Goal: Information Seeking & Learning: Compare options

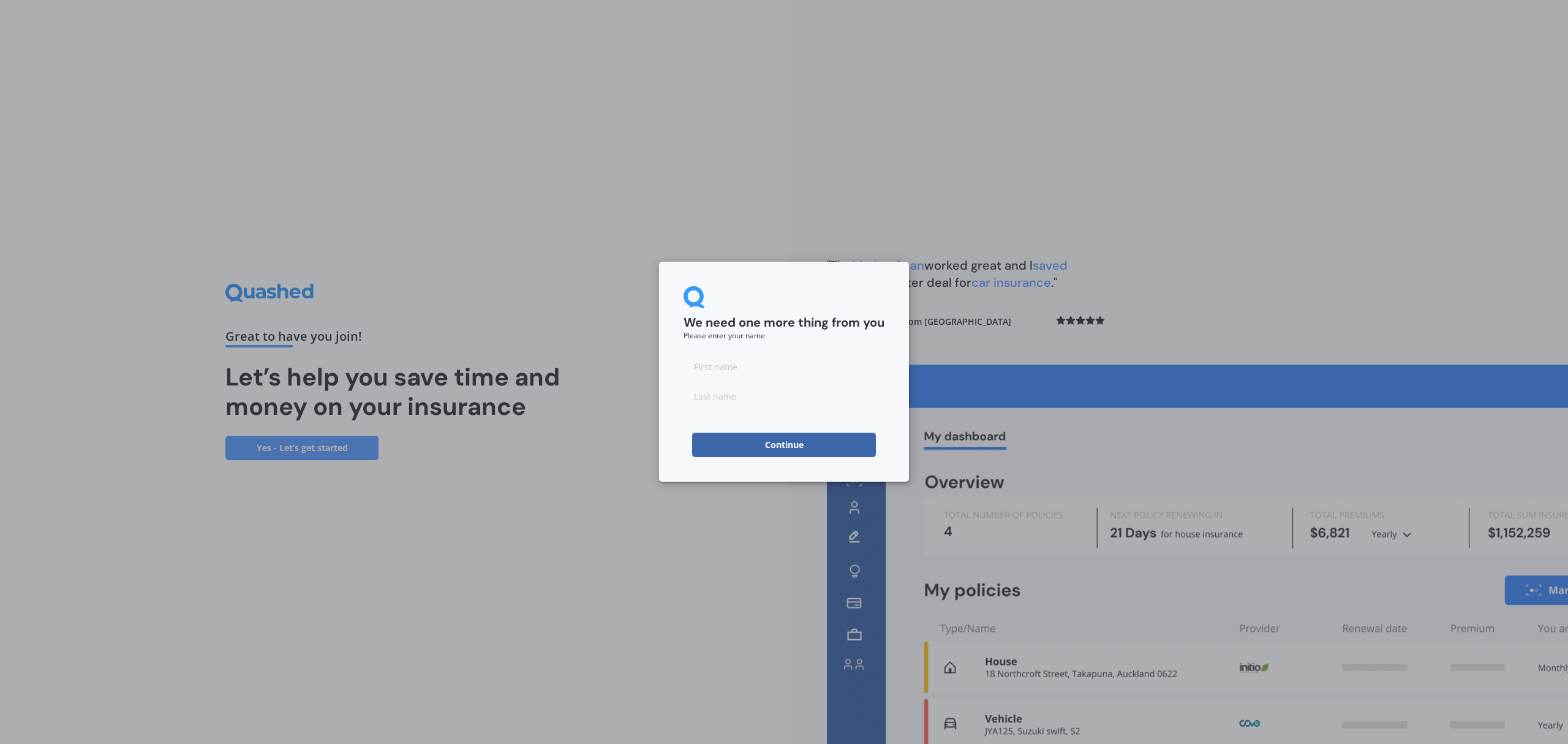
click at [741, 368] on input at bounding box center [784, 366] width 201 height 24
type input "STEVEN"
click at [759, 398] on input at bounding box center [784, 395] width 201 height 24
type input "THREADGOULD"
click at [780, 446] on button "Continue" at bounding box center [784, 444] width 184 height 24
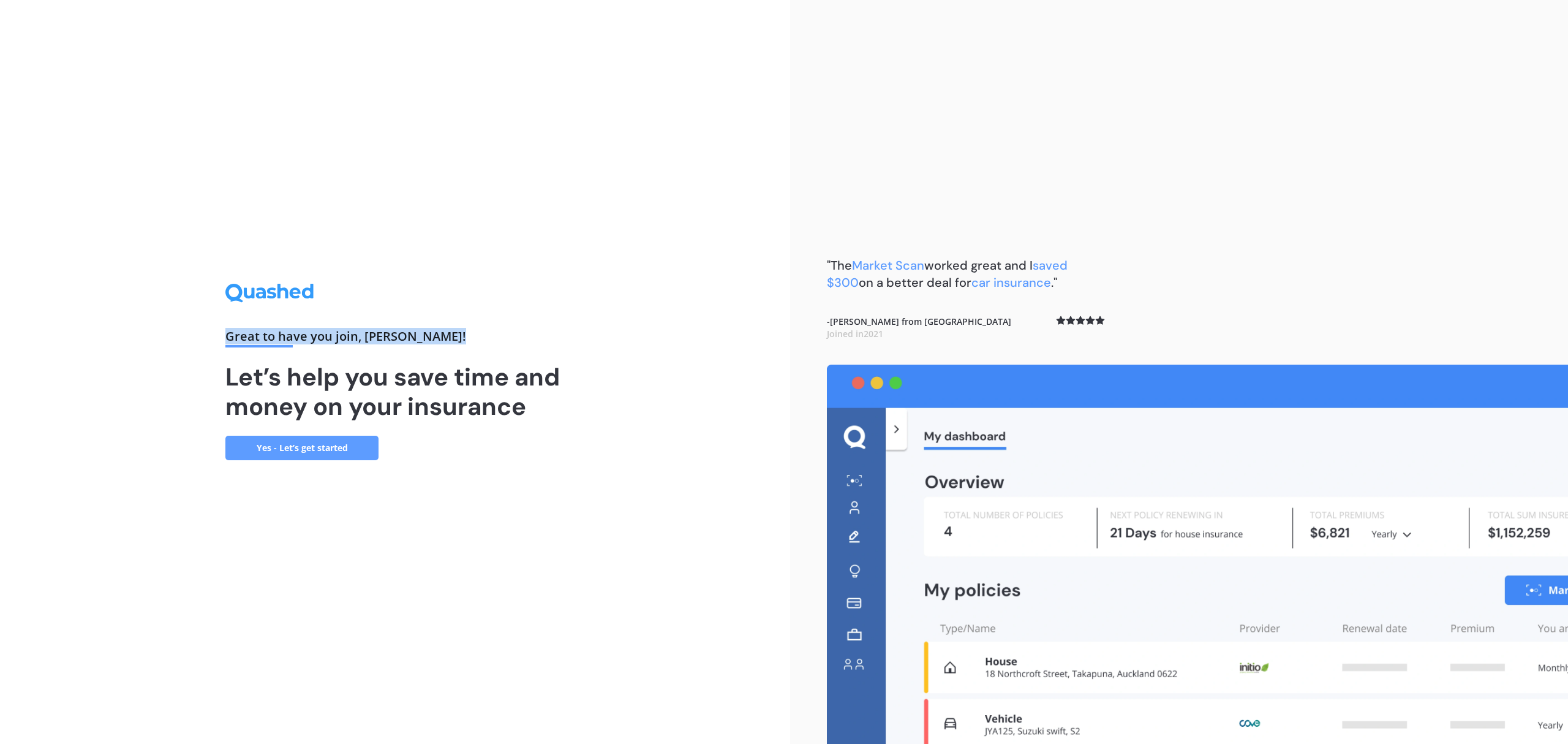
drag, startPoint x: 633, startPoint y: 334, endPoint x: 382, endPoint y: 194, distance: 287.4
click at [382, 194] on div "Great to have you join , STEVEN ! Let’s help you save time and money on your in…" at bounding box center [395, 372] width 790 height 744
click at [334, 445] on link "Yes - Let’s get started" at bounding box center [302, 448] width 153 height 24
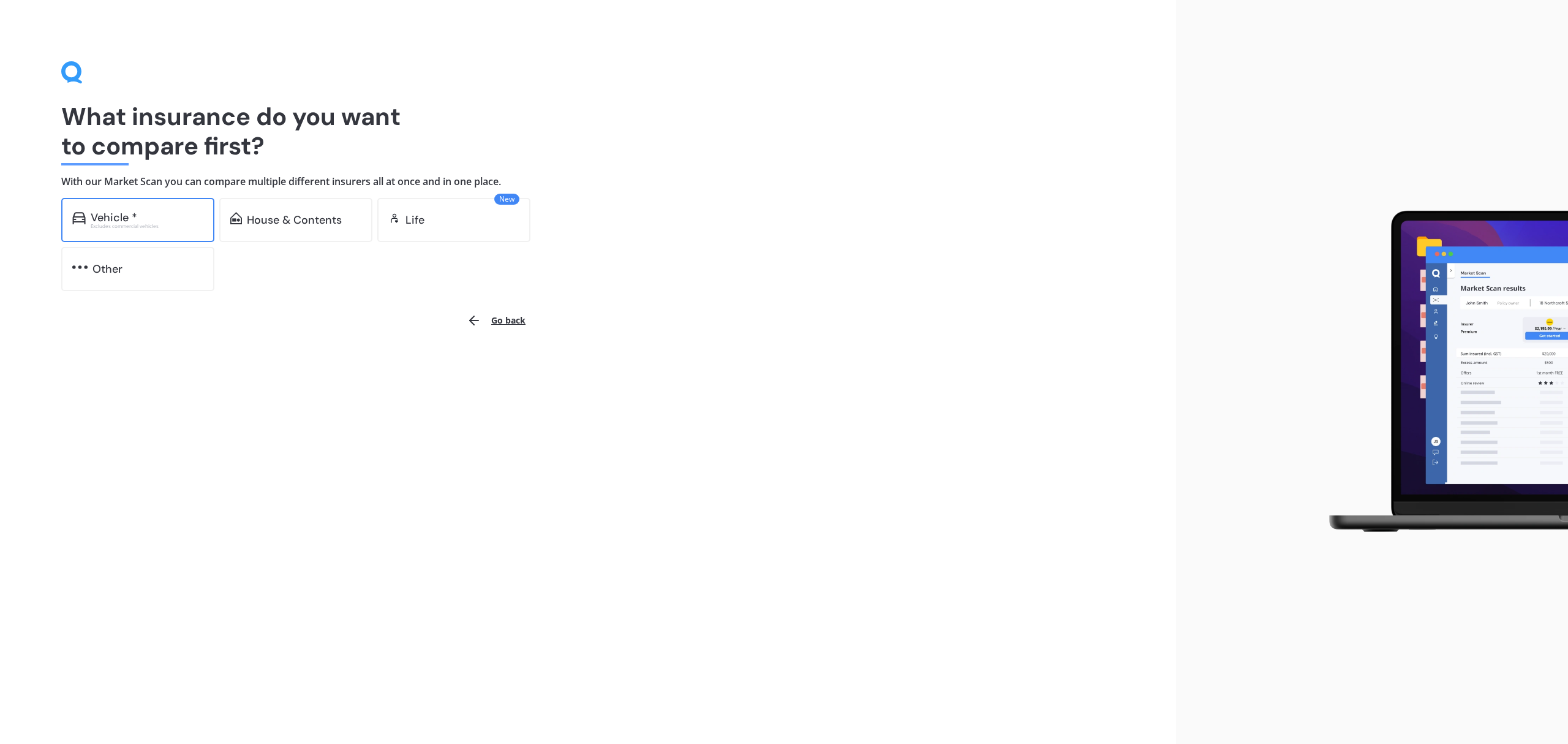
click at [118, 214] on div "Vehicle *" at bounding box center [113, 217] width 46 height 12
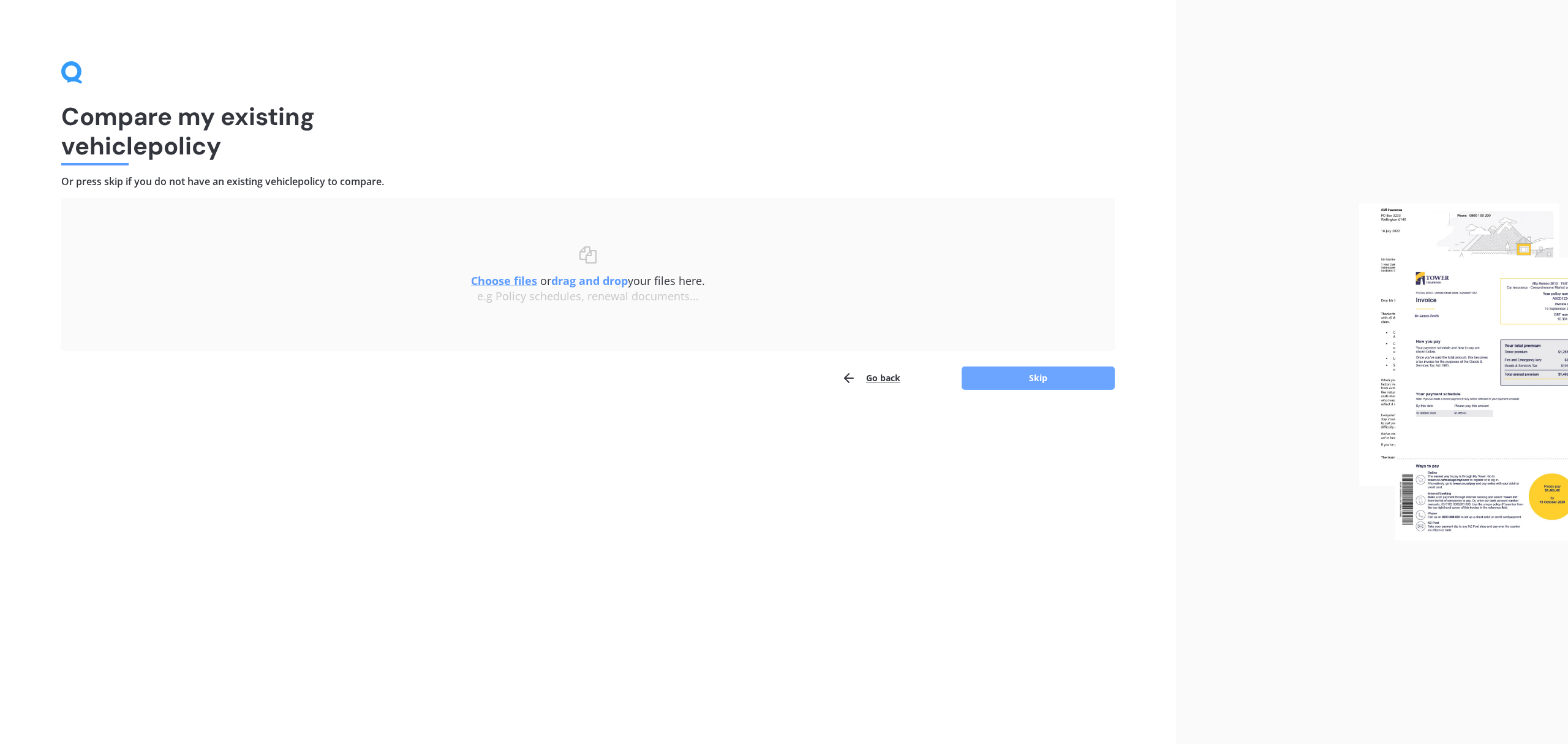
click at [1055, 381] on button "Skip" at bounding box center [1037, 378] width 153 height 24
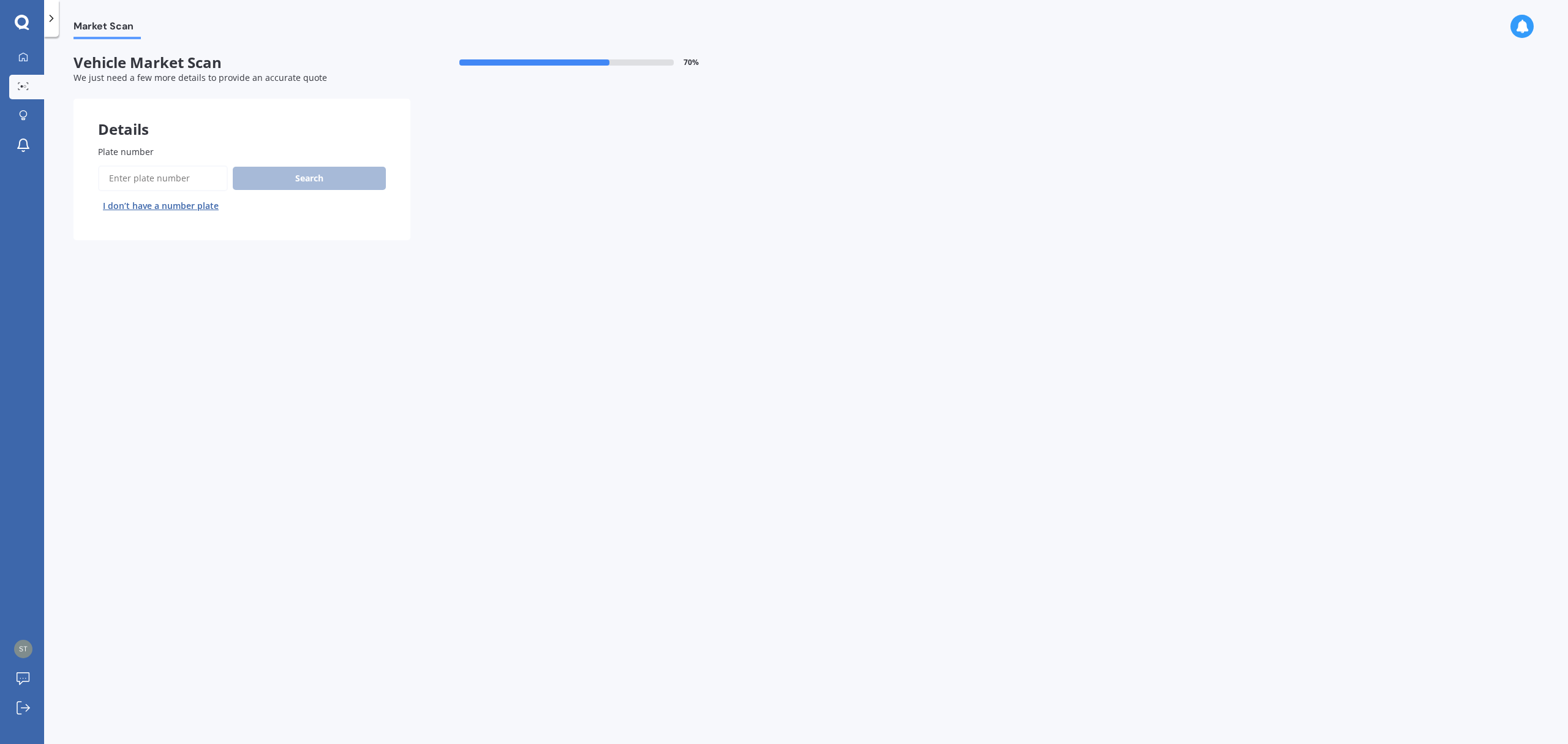
click at [142, 179] on input "Plate number" at bounding box center [163, 178] width 130 height 26
type input "rfa427"
click at [288, 187] on button "Search" at bounding box center [308, 179] width 153 height 24
select select "VOLKSWAGEN"
select select "GOLF"
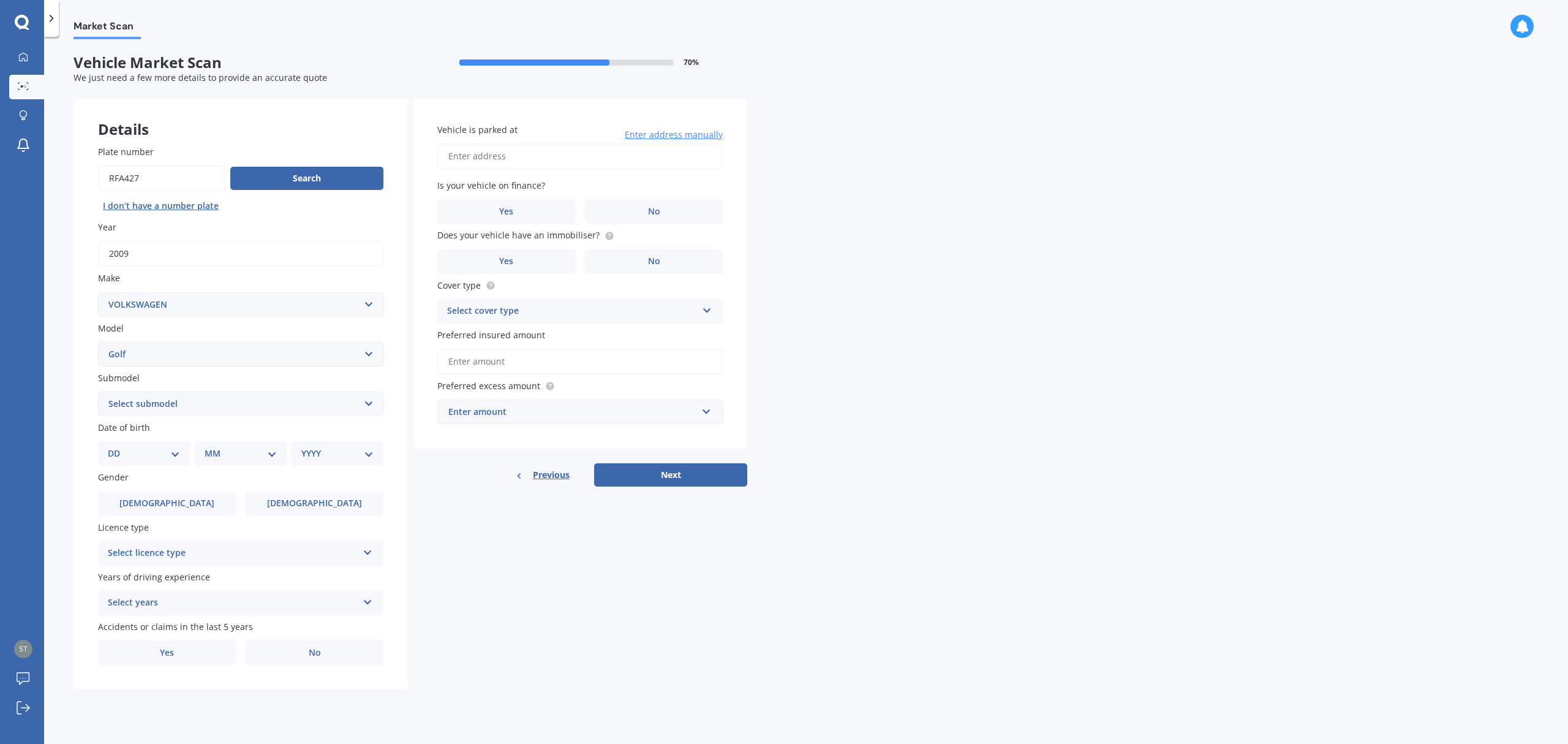
click at [369, 401] on select "Select submodel (All other) 1.4 GT TSI 1.4 TSI 1.6 1.6 FSI 1.6 TSI 1.8 1.9 TDI …" at bounding box center [241, 403] width 286 height 24
select select "GTI PETROL TURBO 2WD"
click at [98, 392] on select "Select submodel (All other) 1.4 GT TSI 1.4 TSI 1.6 1.6 FSI 1.6 TSI 1.8 1.9 TDI …" at bounding box center [241, 403] width 286 height 24
click at [181, 452] on div "DD 01 02 03 04 05 06 07 08 09 10 11 12 13 14 15 16 17 18 19 20 21 22 23 24 25 2…" at bounding box center [144, 453] width 92 height 24
click at [179, 451] on select "DD 01 02 03 04 05 06 07 08 09 10 11 12 13 14 15 16 17 18 19 20 21 22 23 24 25 2…" at bounding box center [144, 453] width 72 height 13
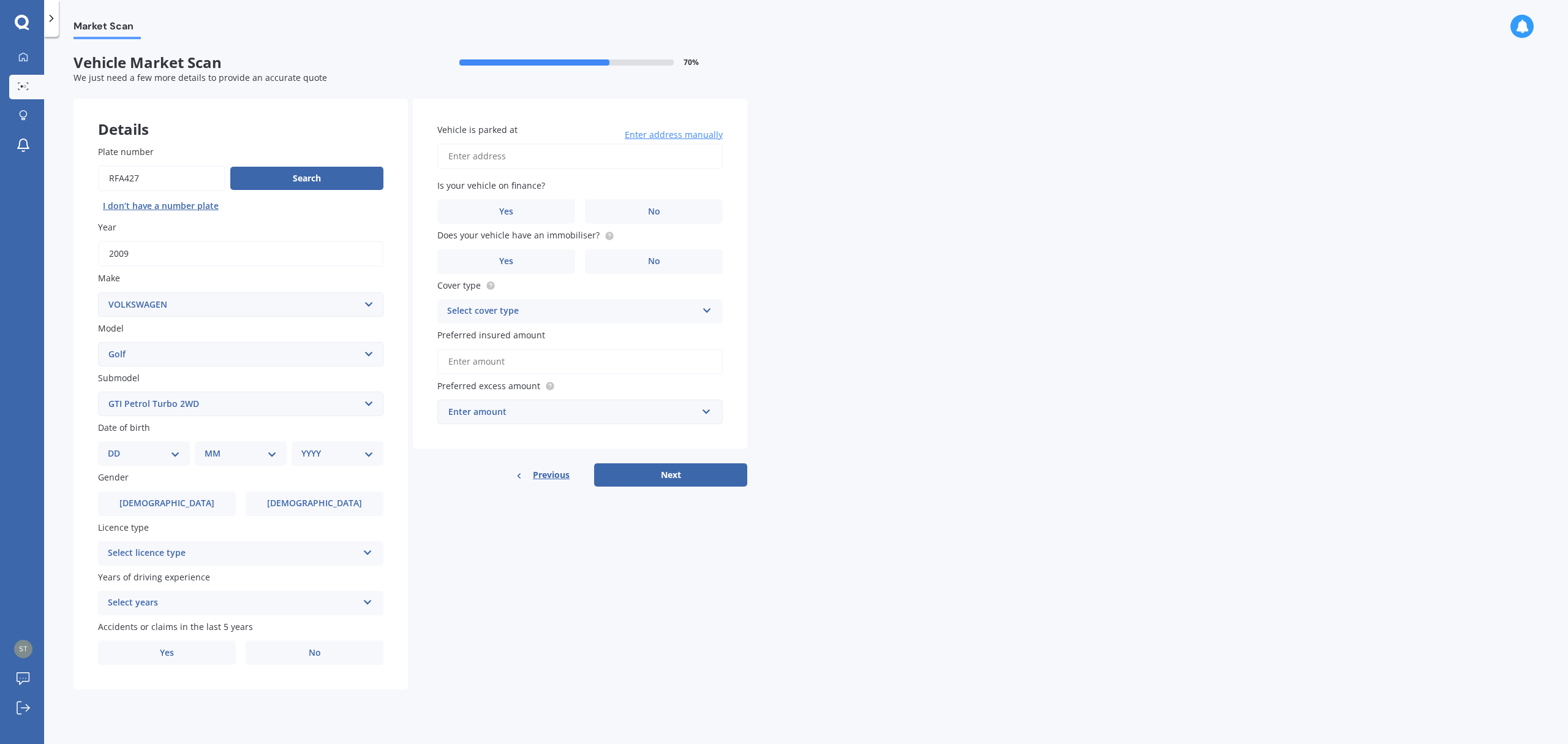
select select "23"
click at [118, 446] on select "DD 01 02 03 04 05 06 07 08 09 10 11 12 13 14 15 16 17 18 19 20 21 22 23 24 25 2…" at bounding box center [144, 453] width 72 height 13
click at [233, 454] on select "MM 01 02 03 04 05 06 07 08 09 10 11 12" at bounding box center [243, 453] width 67 height 13
select select "03"
click at [210, 446] on select "MM 01 02 03 04 05 06 07 08 09 10 11 12" at bounding box center [243, 453] width 67 height 13
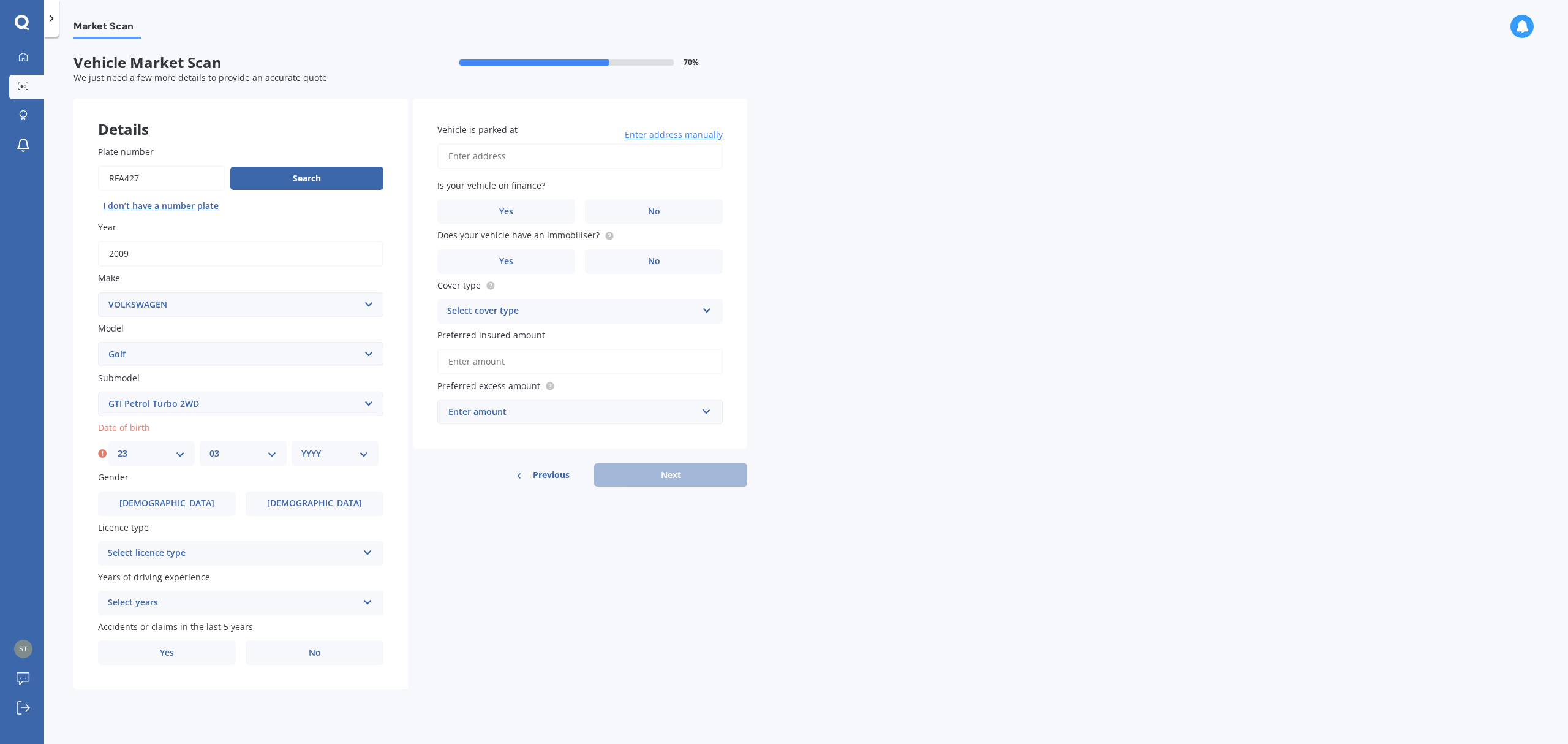
click at [341, 451] on select "YYYY 2025 2024 2023 2022 2021 2020 2019 2018 2017 2016 2015 2014 2013 2012 2011…" at bounding box center [335, 453] width 67 height 13
select select "1974"
click at [302, 446] on select "YYYY 2025 2024 2023 2022 2021 2020 2019 2018 2017 2016 2015 2014 2013 2012 2011…" at bounding box center [335, 453] width 67 height 13
click at [163, 499] on span "Male" at bounding box center [167, 503] width 98 height 10
click at [0, 0] on input "Male" at bounding box center [0, 0] width 0 height 0
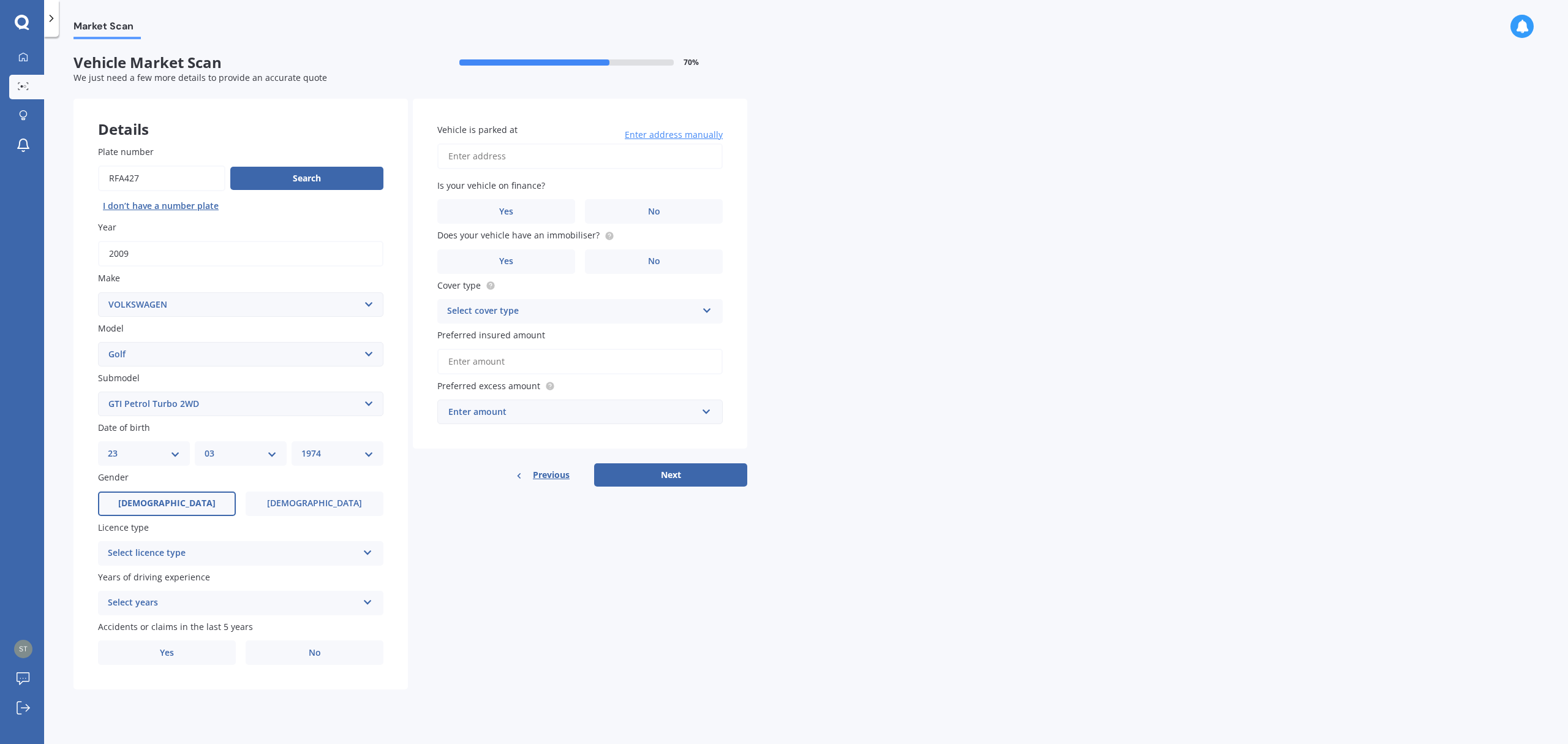
click at [160, 500] on span "Male" at bounding box center [167, 503] width 98 height 10
click at [0, 0] on input "Male" at bounding box center [0, 0] width 0 height 0
click at [362, 552] on div "Select licence type NZ Full NZ Restricted NZ Learners Australia United Kingdom …" at bounding box center [241, 553] width 286 height 24
click at [344, 567] on div "NZ Full" at bounding box center [241, 577] width 284 height 22
click at [367, 596] on icon at bounding box center [367, 600] width 10 height 8
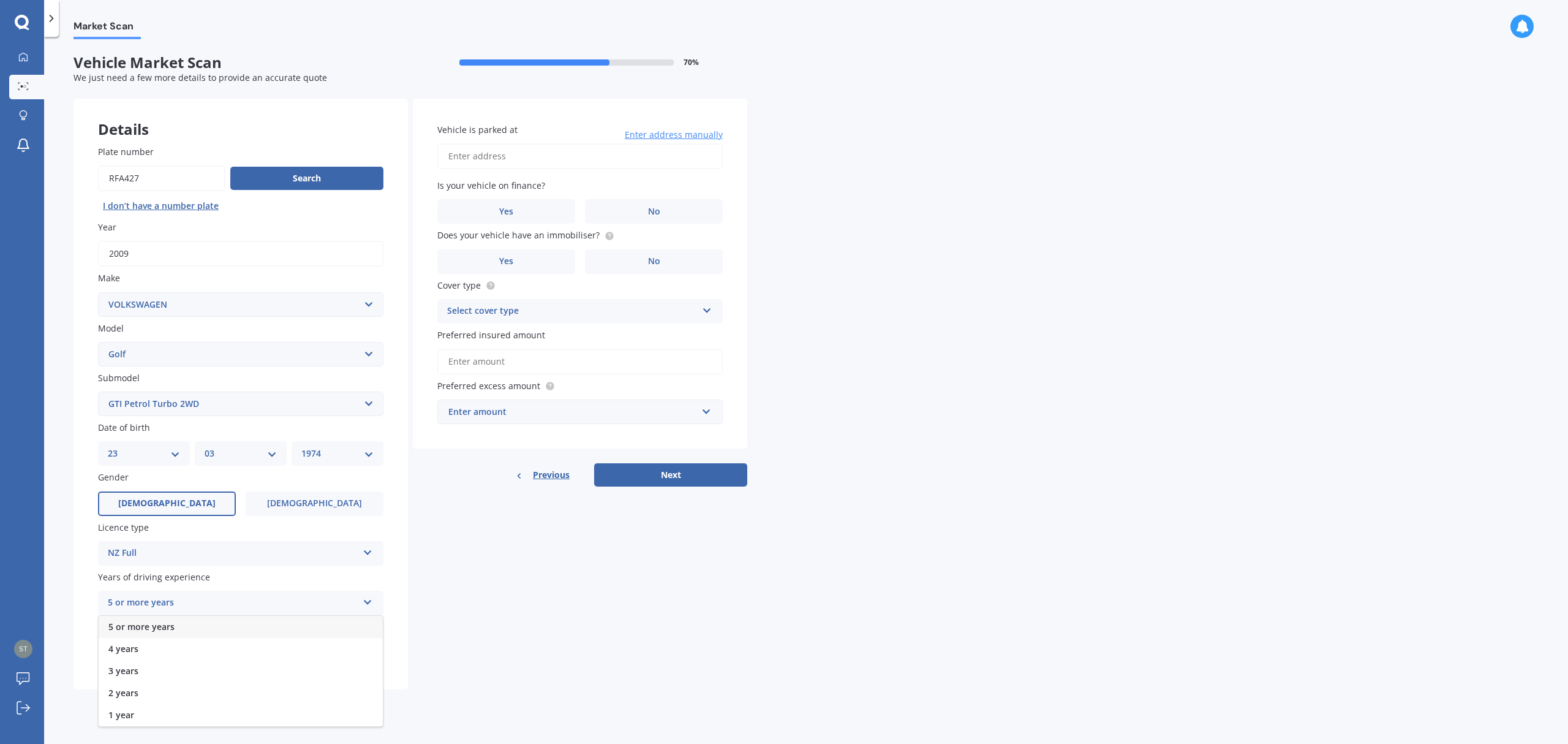
click at [260, 616] on div "5 or more years" at bounding box center [241, 627] width 284 height 22
click at [305, 644] on label "No" at bounding box center [314, 652] width 138 height 24
click at [0, 0] on input "No" at bounding box center [0, 0] width 0 height 0
click at [312, 652] on span "No" at bounding box center [315, 653] width 12 height 10
click at [0, 0] on input "No" at bounding box center [0, 0] width 0 height 0
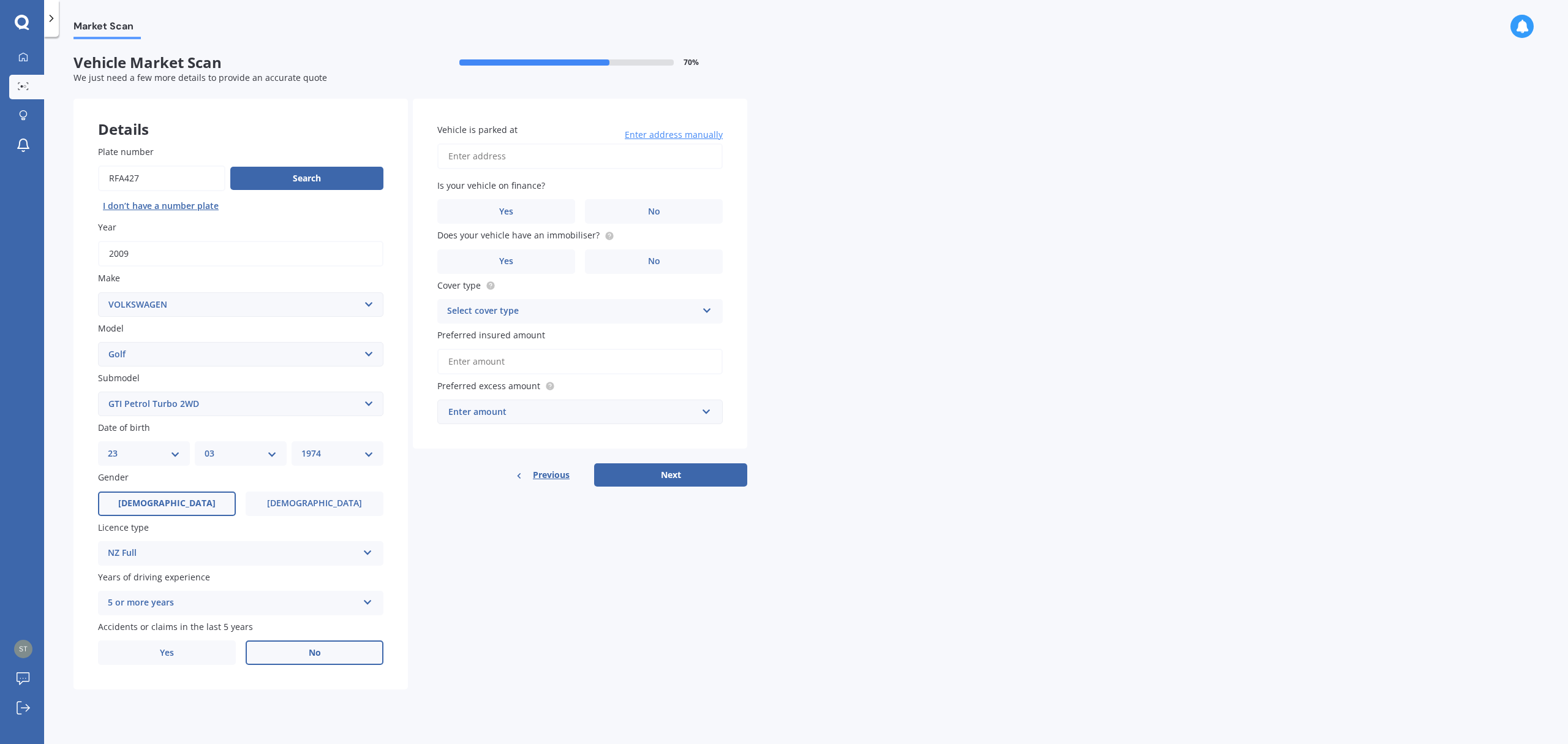
click at [500, 153] on input "Vehicle is parked at" at bounding box center [580, 156] width 286 height 26
type input "31 Mills Street, Waharoa 3401"
click at [665, 208] on label "No" at bounding box center [654, 211] width 138 height 24
click at [0, 0] on input "No" at bounding box center [0, 0] width 0 height 0
click at [513, 262] on span "Yes" at bounding box center [506, 261] width 15 height 10
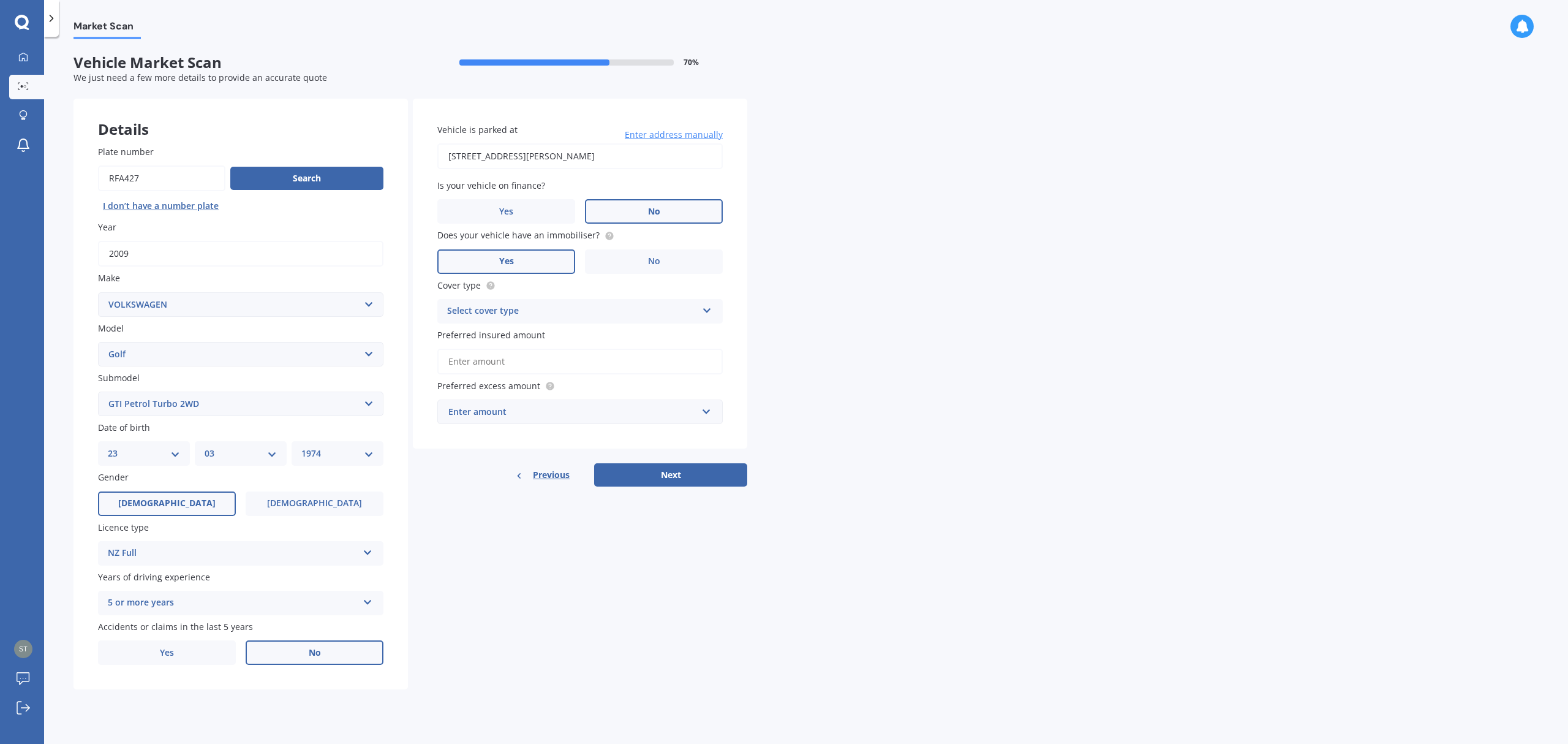
click at [0, 0] on input "Yes" at bounding box center [0, 0] width 0 height 0
click at [702, 304] on icon at bounding box center [707, 308] width 10 height 8
click at [521, 338] on div "Comprehensive" at bounding box center [580, 335] width 284 height 22
click at [521, 358] on input "Preferred insured amount" at bounding box center [580, 361] width 286 height 26
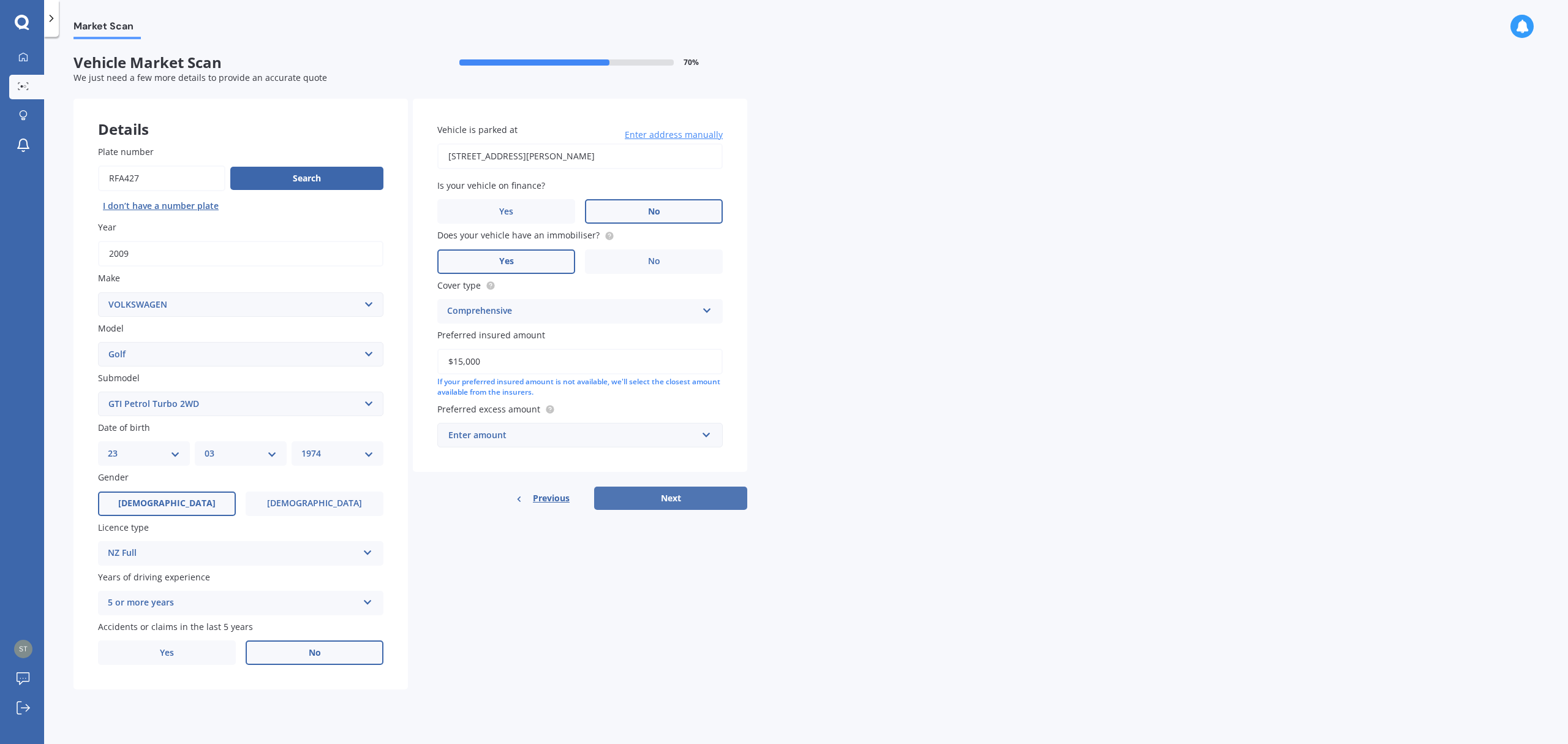
type input "$15,000"
click at [658, 493] on button "Next" at bounding box center [670, 498] width 153 height 24
click at [702, 431] on input "text" at bounding box center [575, 435] width 275 height 24
click at [519, 456] on div "$100" at bounding box center [580, 457] width 284 height 23
click at [621, 487] on button "Next" at bounding box center [670, 498] width 153 height 24
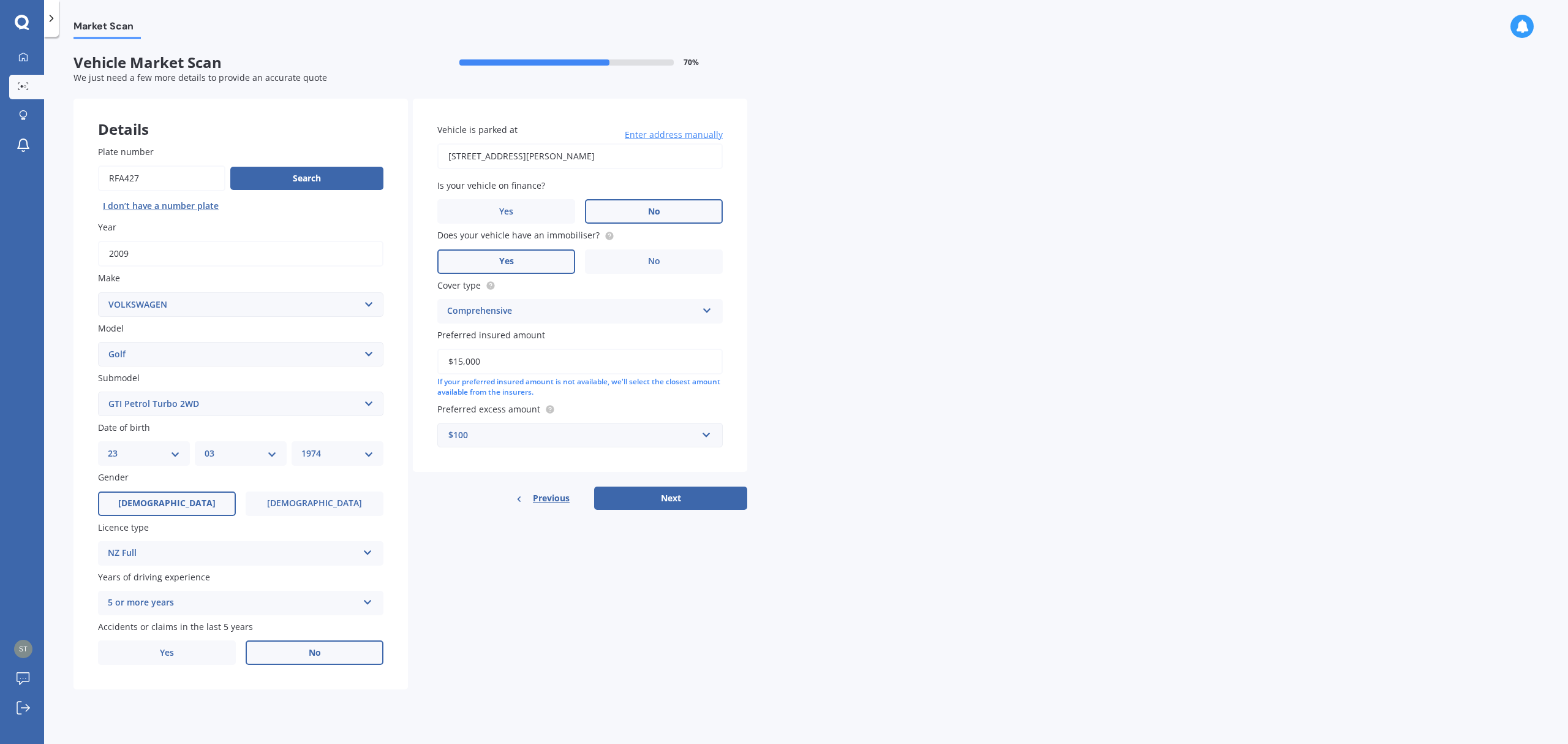
select select "23"
select select "03"
select select "1974"
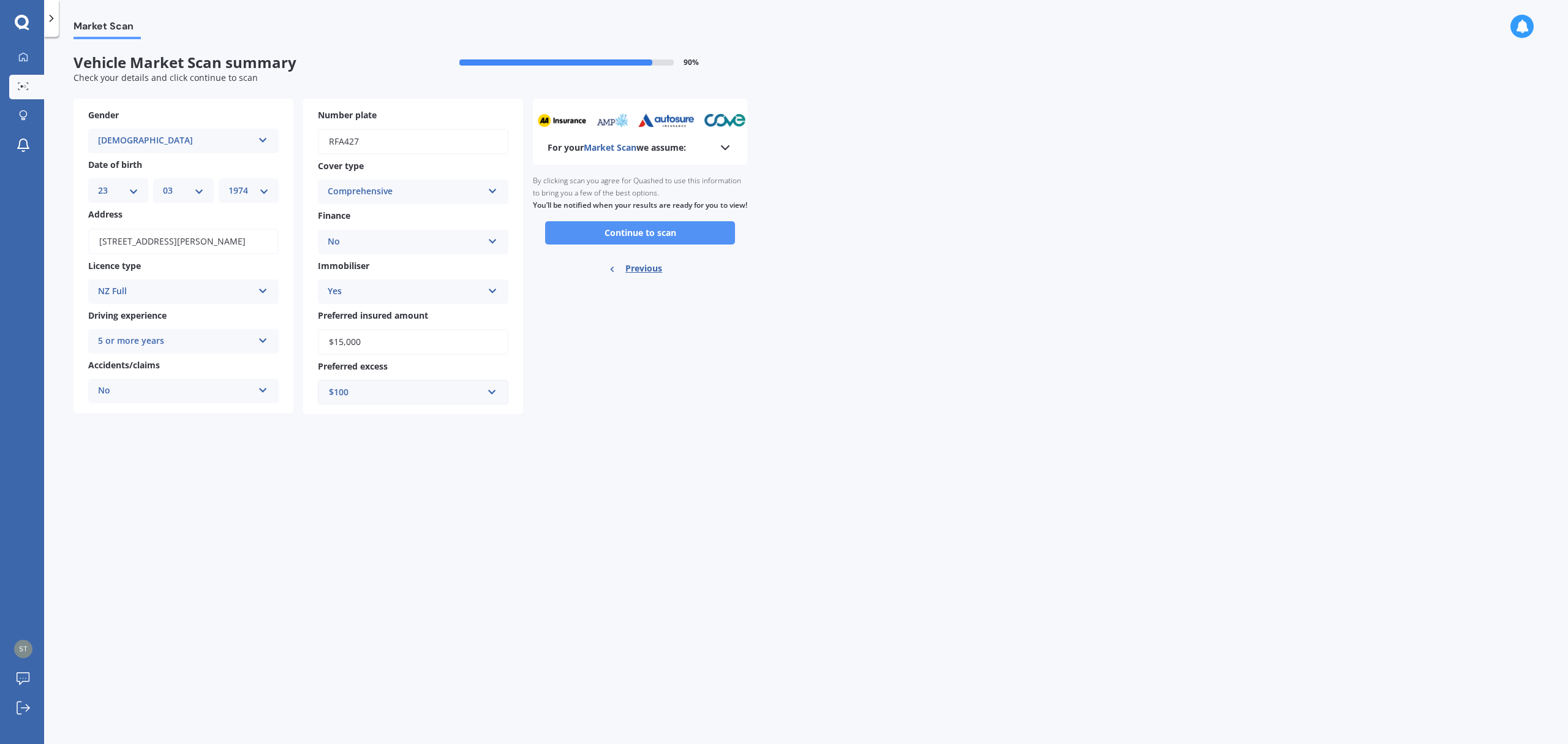
click at [643, 243] on button "Continue to scan" at bounding box center [640, 233] width 190 height 24
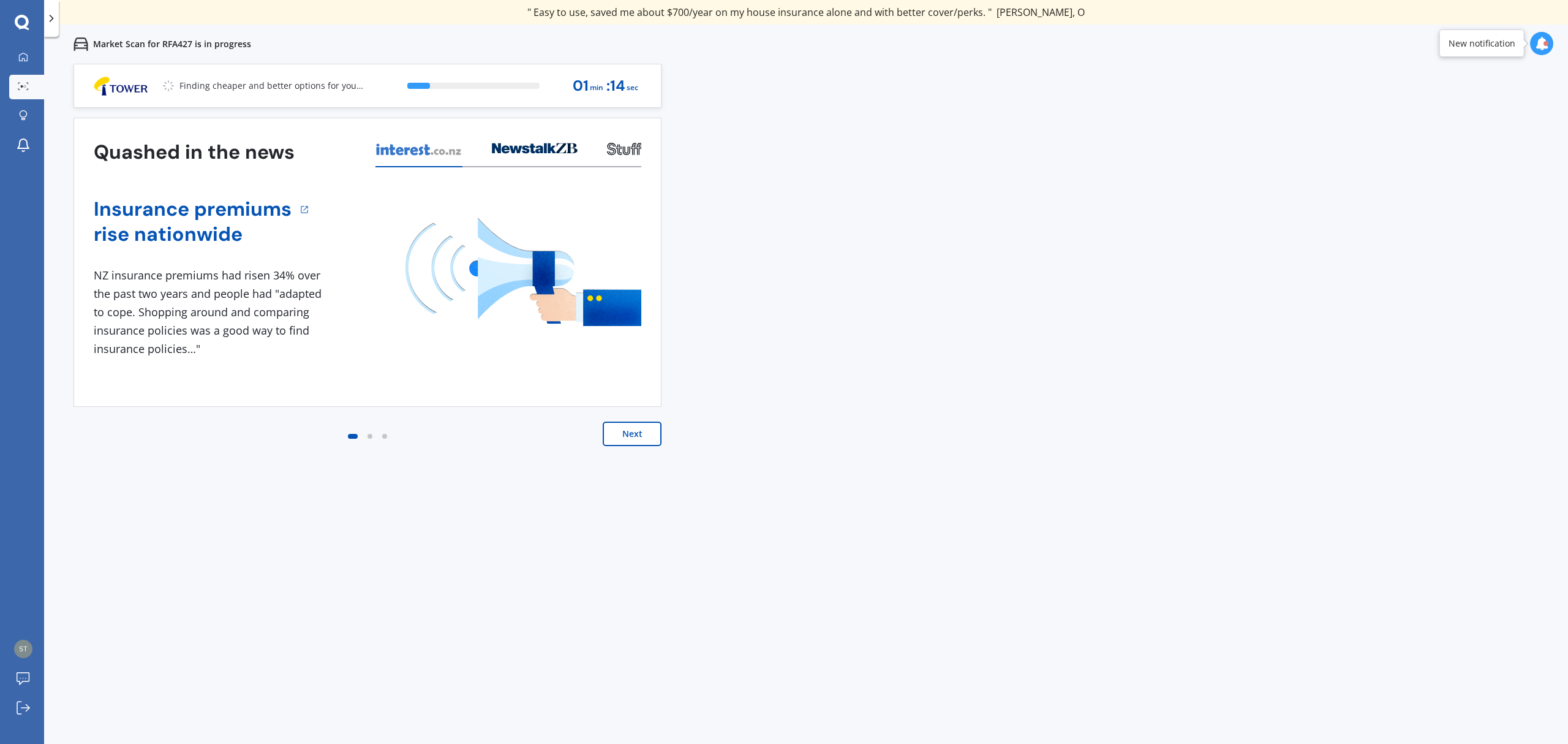
click at [1485, 44] on div "New notification" at bounding box center [1482, 44] width 67 height 12
click at [1537, 33] on div at bounding box center [1542, 44] width 24 height 24
click at [1444, 99] on b "Market Scan" at bounding box center [1419, 97] width 50 height 8
click at [571, 86] on div "View my quotes" at bounding box center [590, 86] width 74 height 29
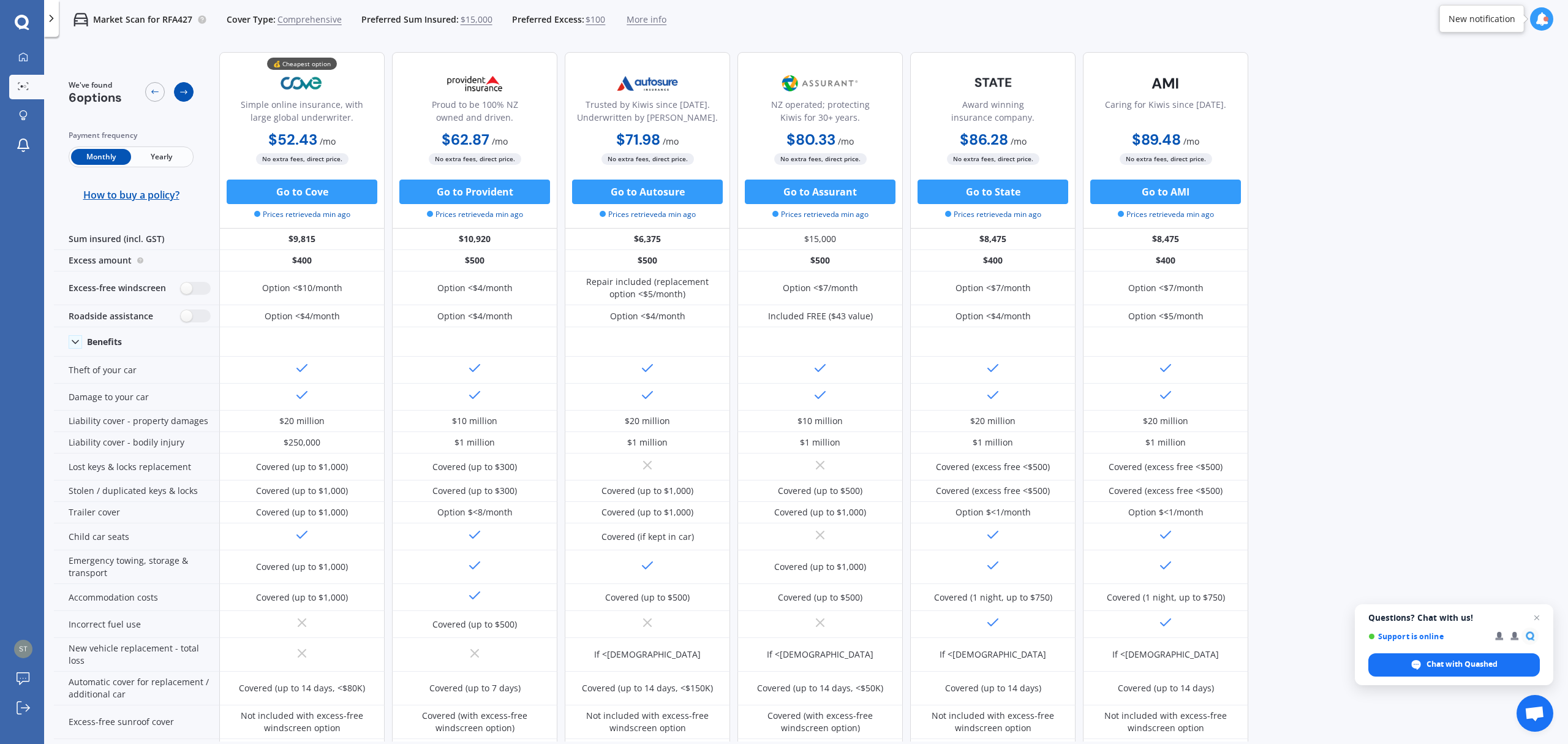
click at [182, 89] on icon at bounding box center [184, 92] width 10 height 10
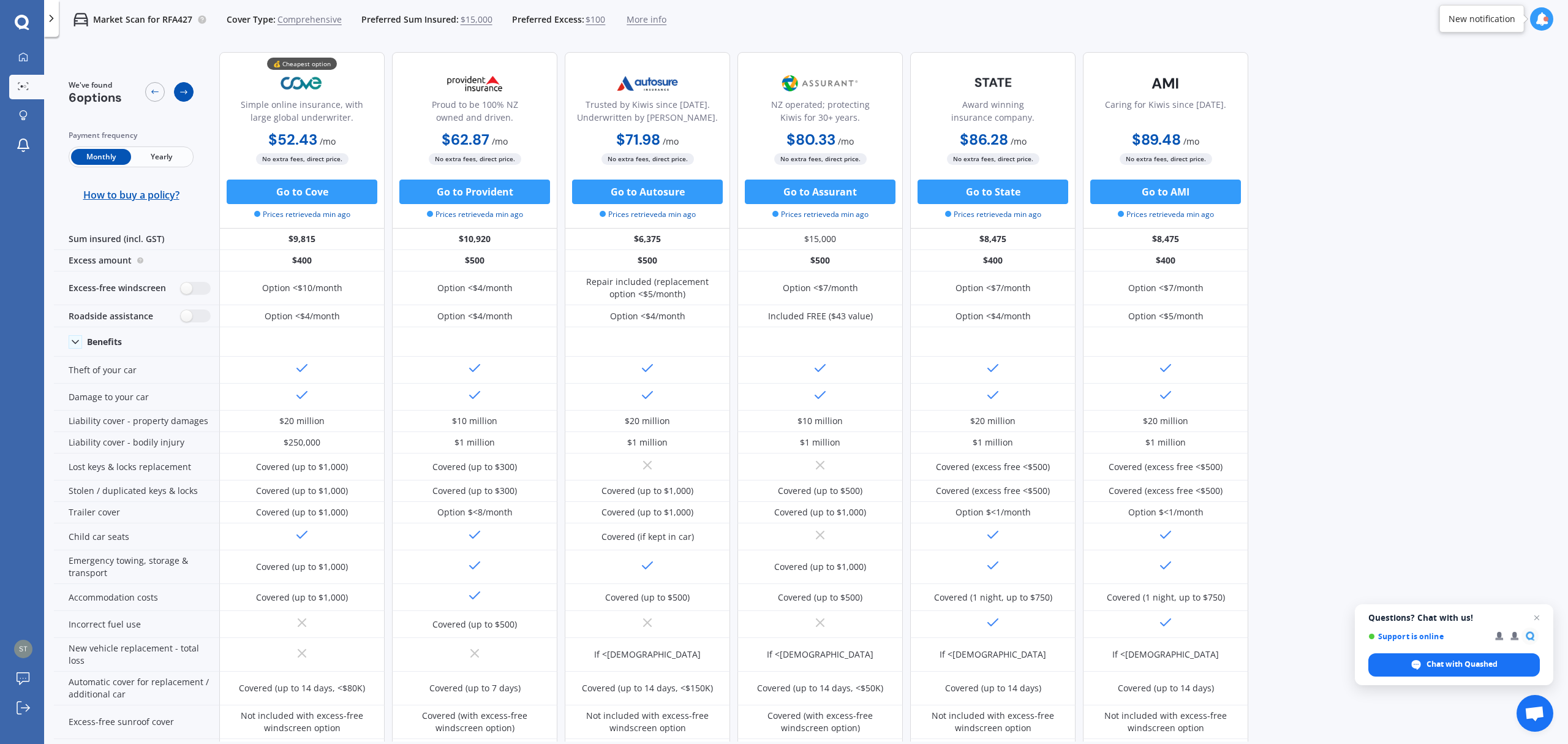
click at [182, 89] on icon at bounding box center [184, 92] width 10 height 10
click at [28, 52] on div at bounding box center [23, 57] width 19 height 11
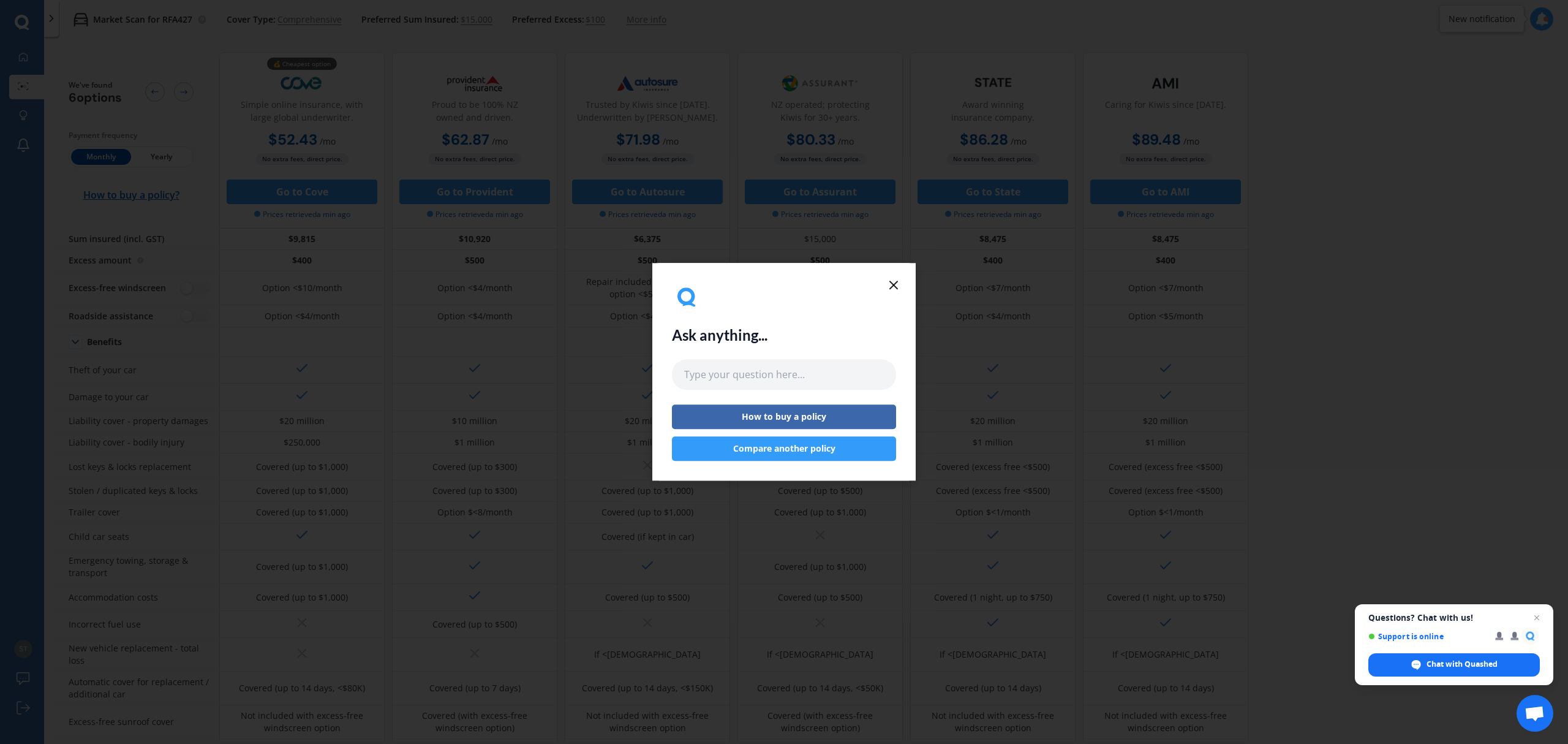
click at [728, 442] on button "Compare another policy" at bounding box center [784, 448] width 224 height 24
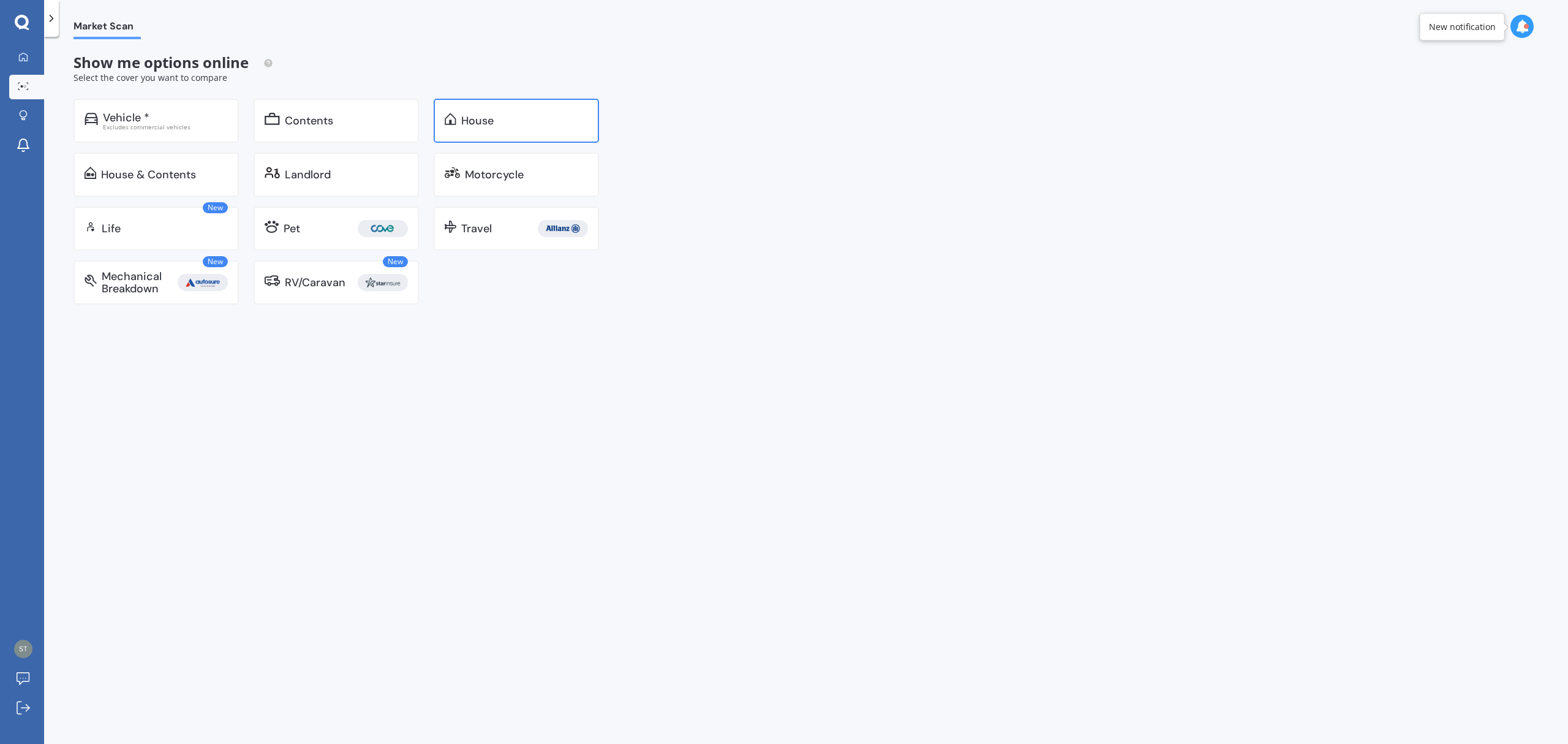
click at [483, 115] on div "House" at bounding box center [477, 121] width 33 height 12
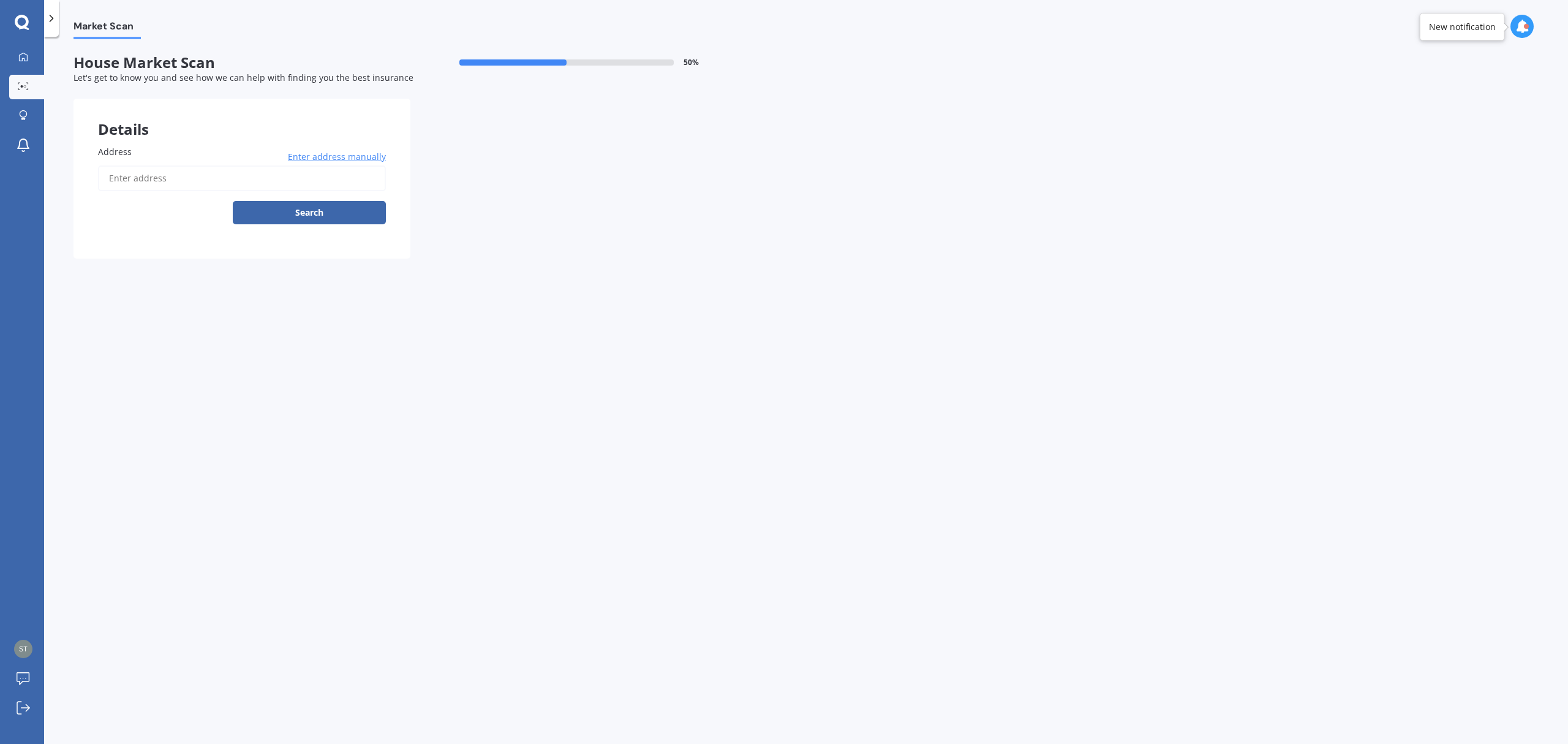
click at [360, 158] on span "Enter address manually" at bounding box center [337, 157] width 98 height 12
click at [172, 185] on input "Address" at bounding box center [242, 178] width 288 height 26
click at [360, 152] on span "Cancel" at bounding box center [372, 157] width 28 height 12
click at [167, 183] on input "Address" at bounding box center [242, 178] width 288 height 26
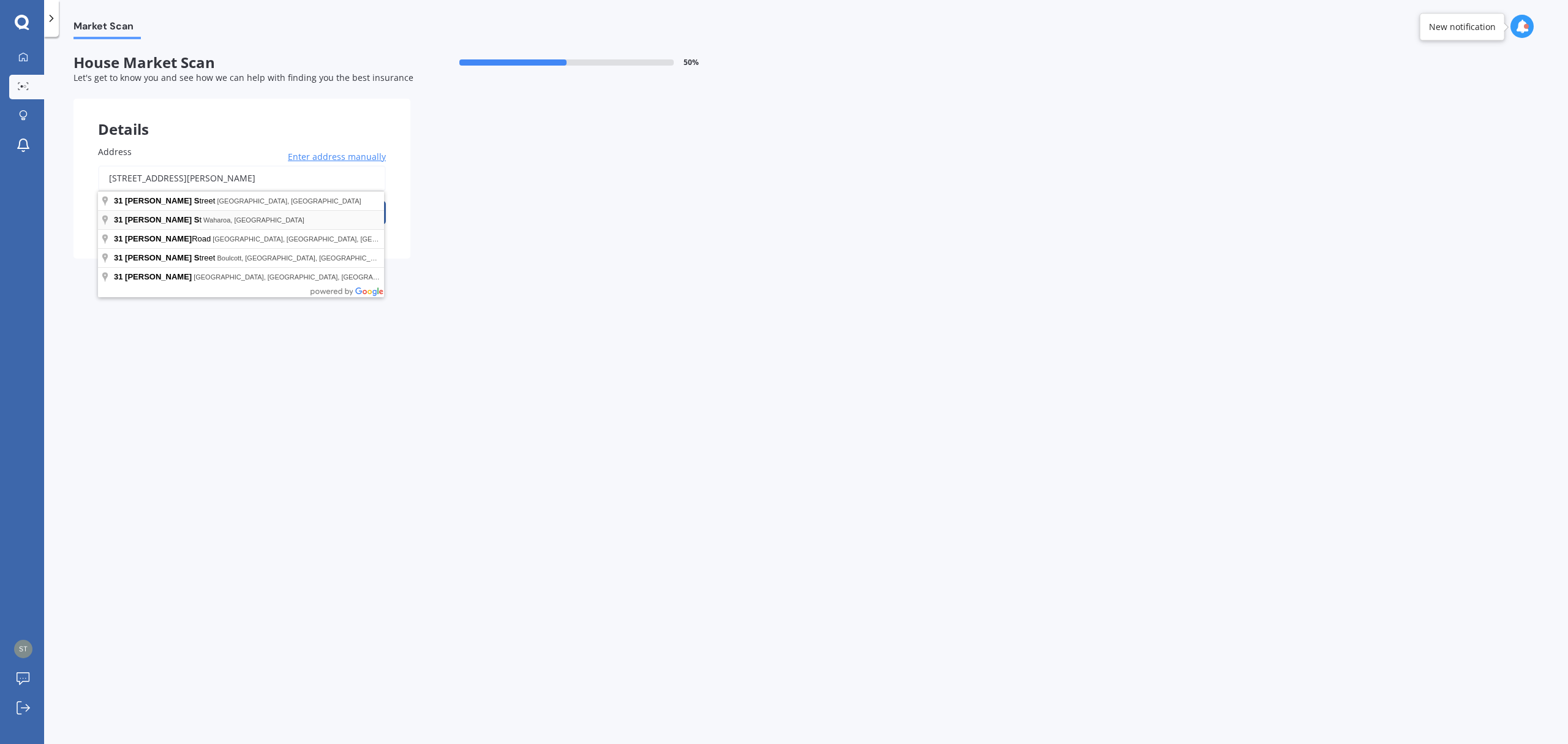
type input "31 Mills Street, Waharoa 3401"
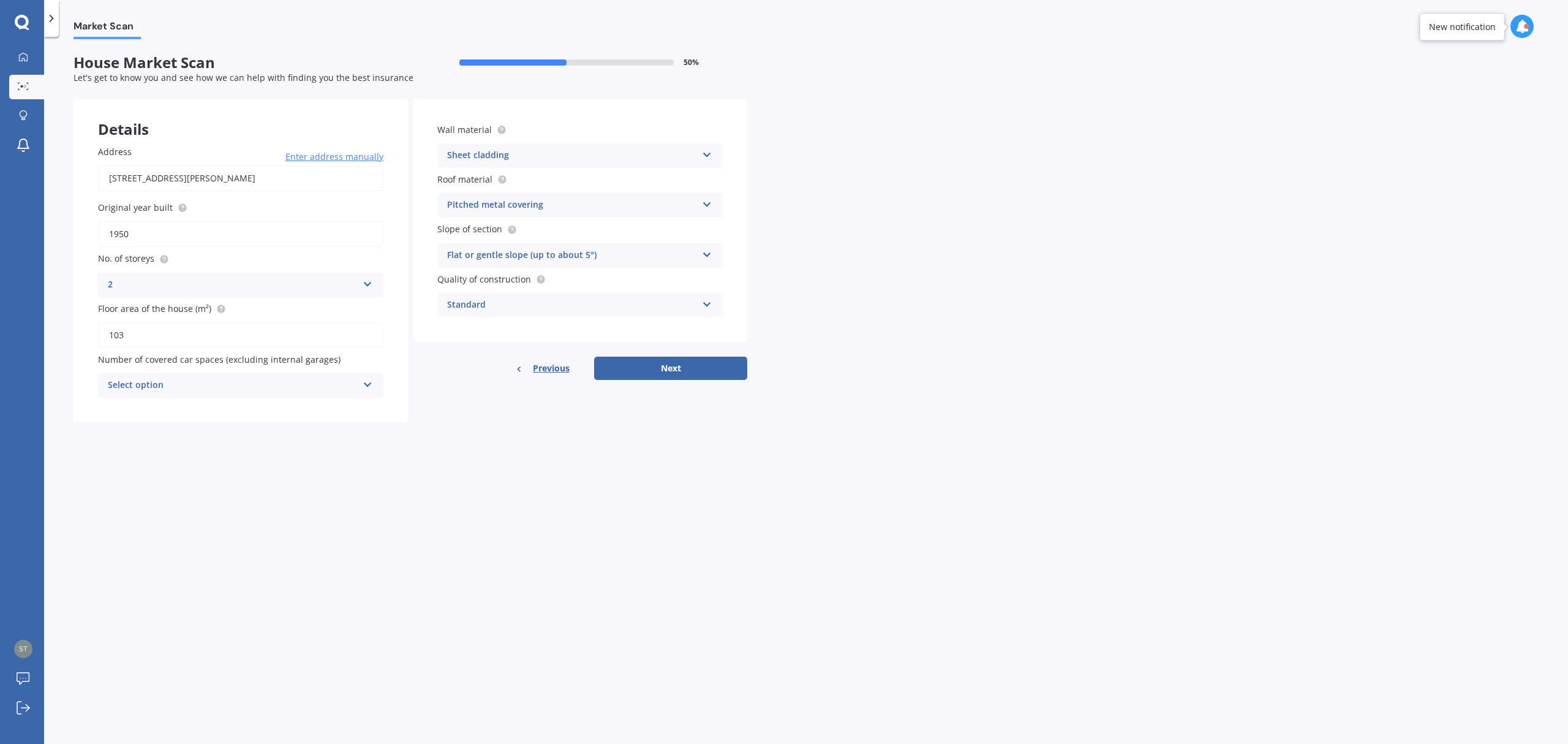
click at [111, 281] on div "2" at bounding box center [232, 284] width 250 height 15
click at [111, 302] on span "1" at bounding box center [111, 308] width 5 height 12
click at [611, 368] on button "Next" at bounding box center [670, 368] width 153 height 24
click at [158, 381] on div "Select option" at bounding box center [235, 385] width 243 height 13
click at [136, 406] on div "0" at bounding box center [240, 409] width 283 height 22
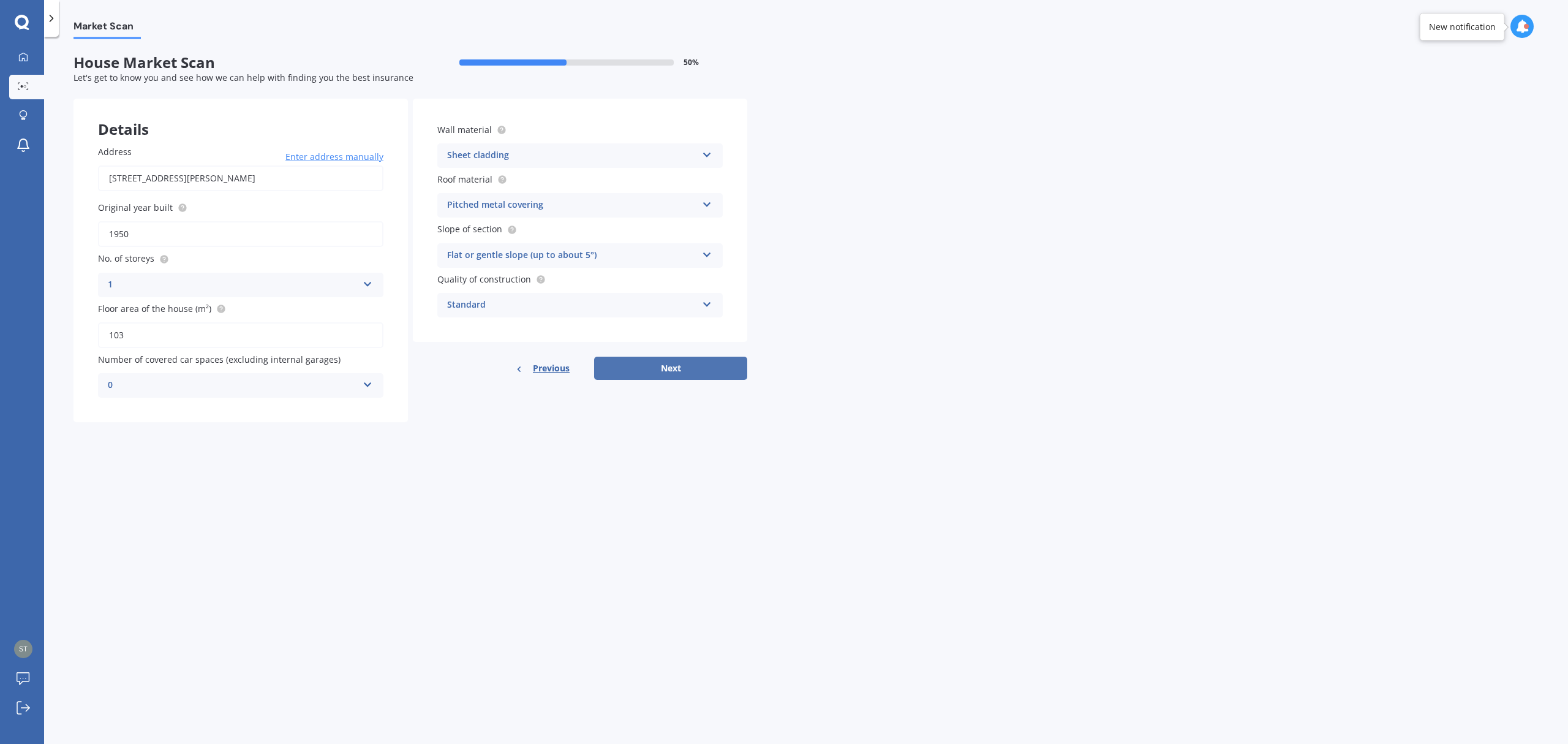
click at [606, 363] on button "Next" at bounding box center [670, 368] width 153 height 24
select select "23"
select select "03"
select select "1974"
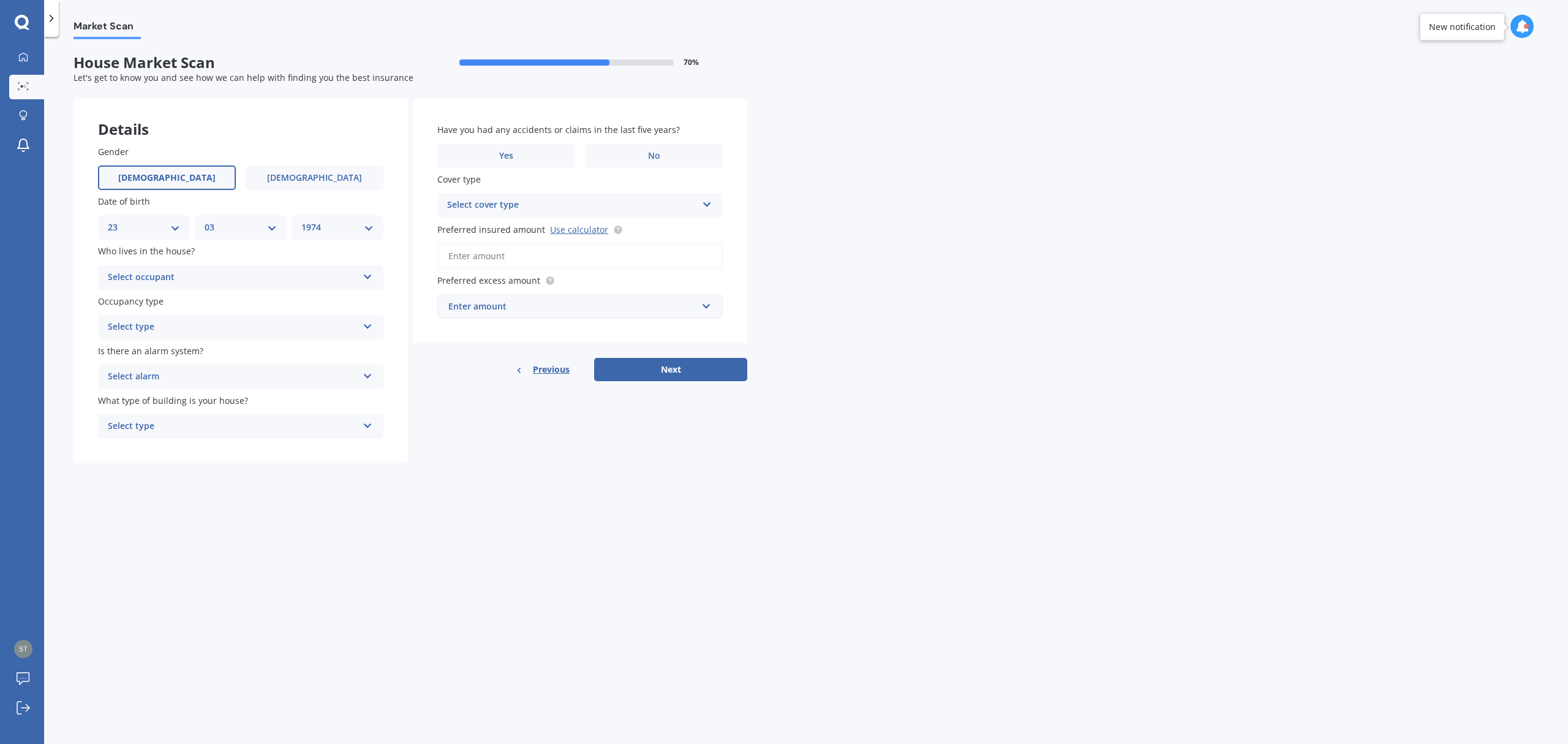
click at [168, 277] on div "Select occupant" at bounding box center [232, 277] width 250 height 15
click at [137, 297] on div "Owner" at bounding box center [241, 302] width 284 height 22
click at [137, 322] on div "Select type" at bounding box center [232, 327] width 250 height 15
click at [141, 349] on span "Permanent" at bounding box center [131, 350] width 46 height 12
click at [132, 376] on div "Select alarm" at bounding box center [232, 376] width 250 height 15
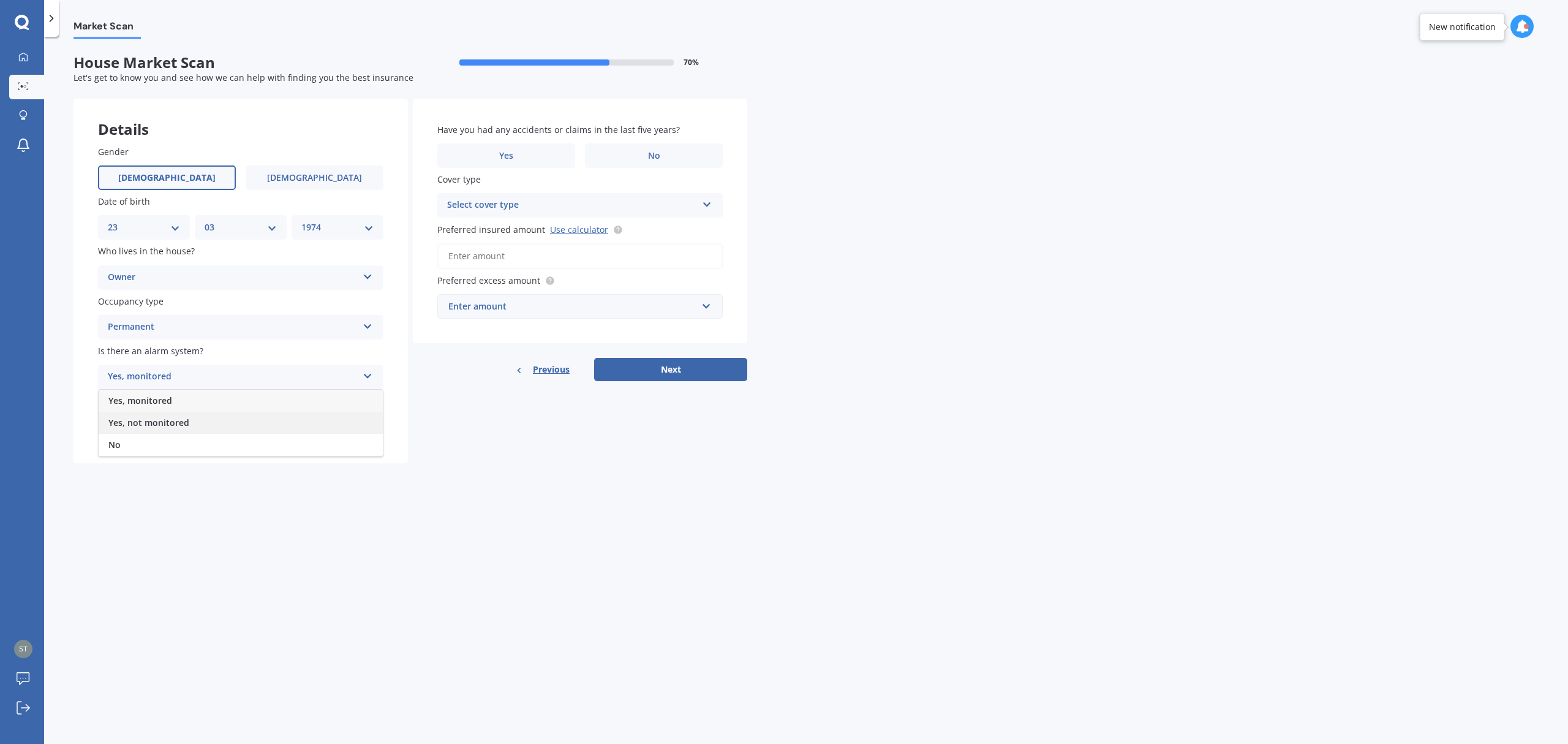
click at [133, 421] on span "Yes, not monitored" at bounding box center [149, 422] width 81 height 12
click at [126, 426] on div "Select type" at bounding box center [232, 426] width 250 height 15
click at [126, 445] on span "Freestanding" at bounding box center [136, 450] width 55 height 12
click at [521, 199] on div "Select cover type" at bounding box center [571, 205] width 250 height 15
click at [454, 201] on div "High" at bounding box center [571, 205] width 250 height 15
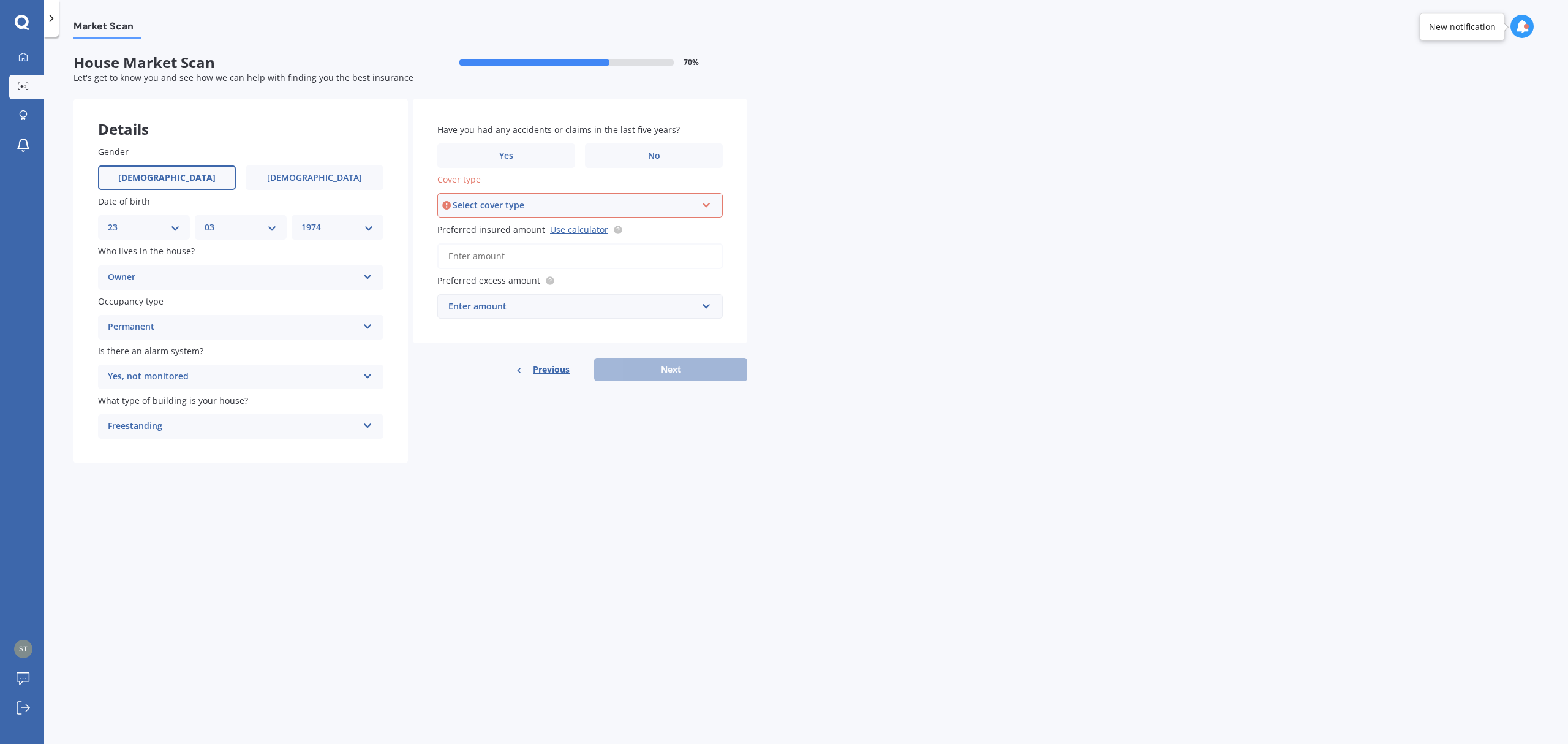
click at [454, 201] on div "Select cover type" at bounding box center [574, 205] width 243 height 13
click at [465, 228] on span "High" at bounding box center [458, 228] width 19 height 12
click at [492, 255] on input "Preferred insured amount Use calculator" at bounding box center [580, 255] width 286 height 26
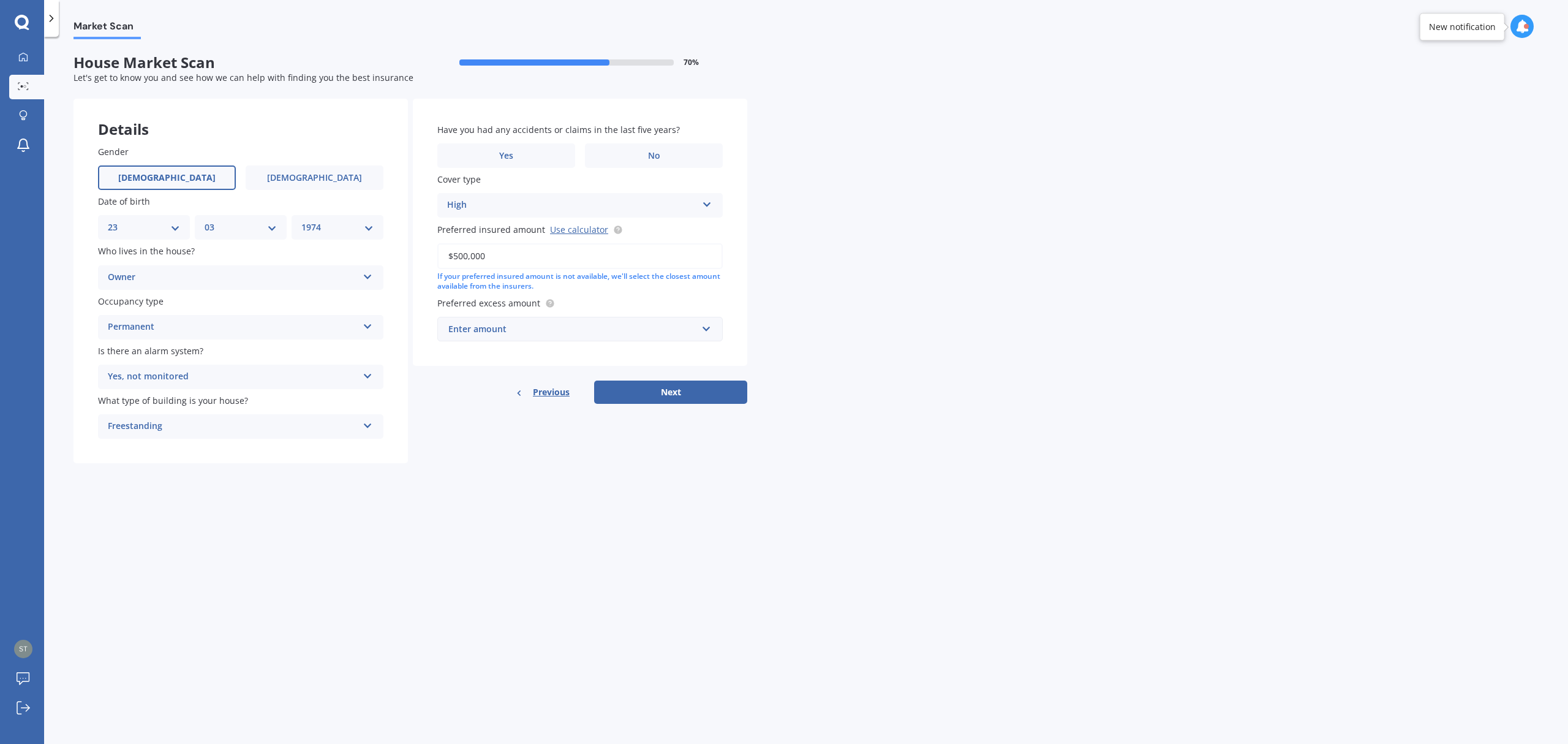
type input "$500,000"
click at [707, 327] on input "text" at bounding box center [575, 329] width 275 height 24
click at [540, 349] on div "$300" at bounding box center [580, 352] width 284 height 23
click at [620, 382] on button "Next" at bounding box center [670, 392] width 153 height 24
drag, startPoint x: 671, startPoint y: 152, endPoint x: 665, endPoint y: 154, distance: 6.3
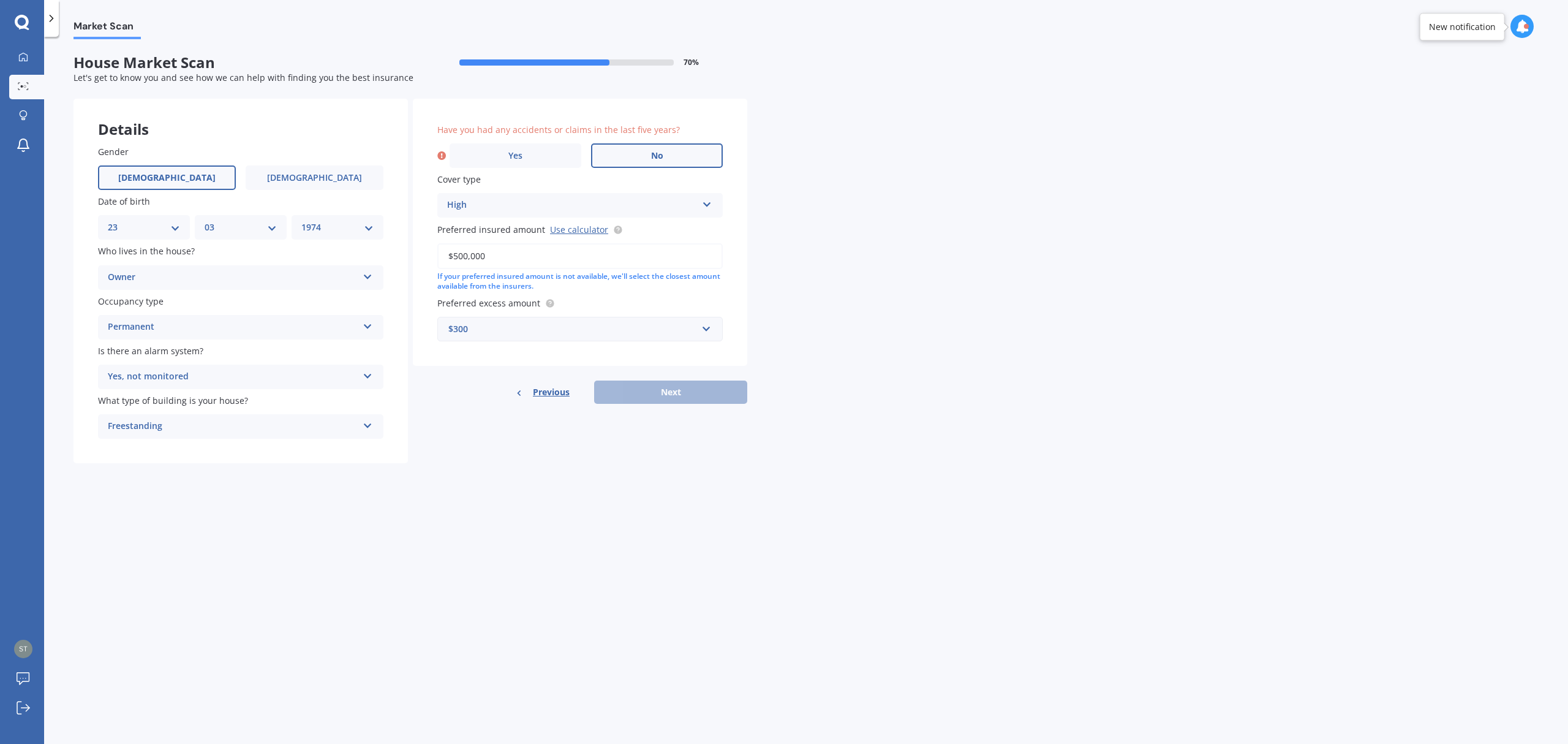
click at [667, 153] on label "No" at bounding box center [656, 155] width 131 height 24
click at [0, 0] on input "No" at bounding box center [0, 0] width 0 height 0
click at [654, 385] on button "Next" at bounding box center [670, 392] width 153 height 24
select select "23"
select select "03"
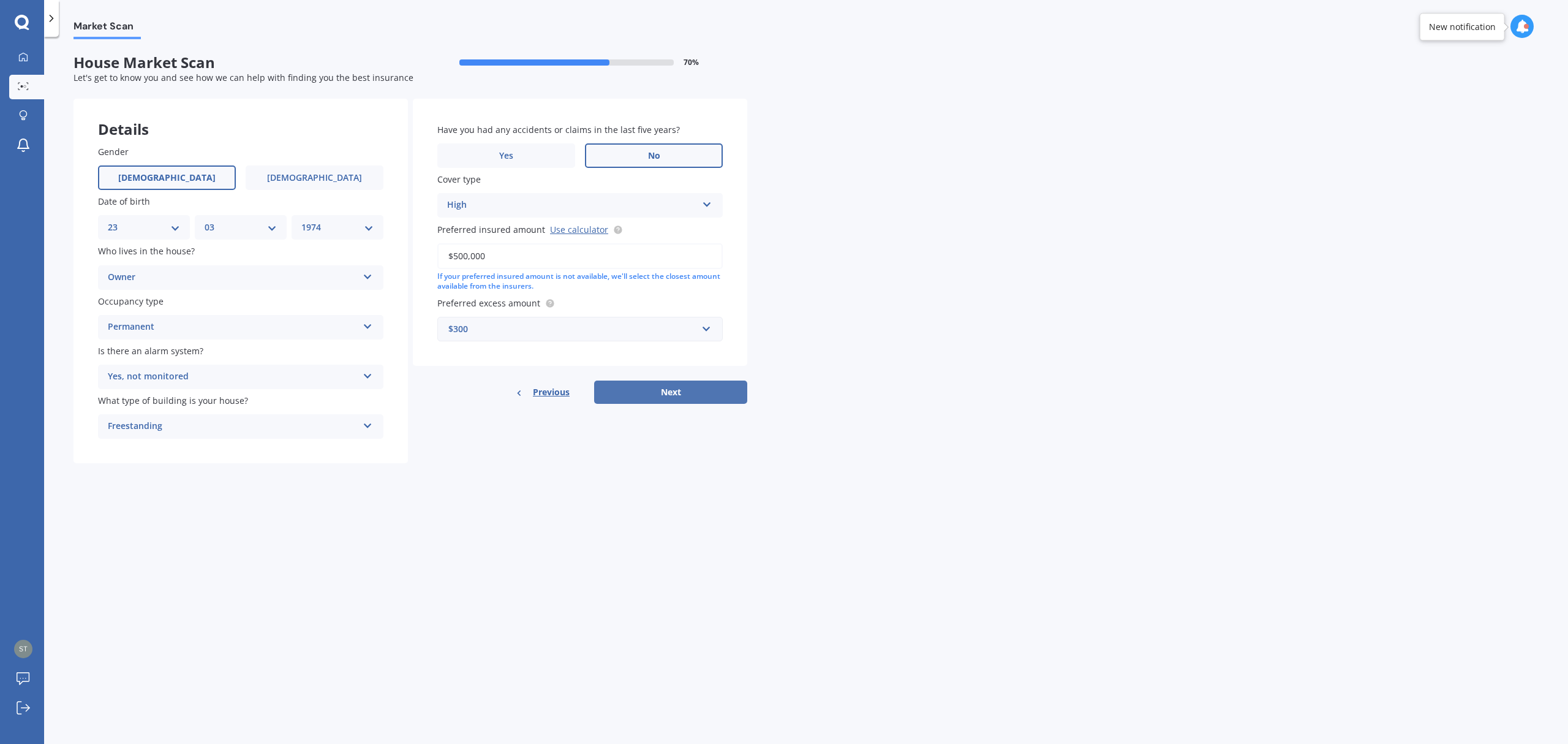
select select "1974"
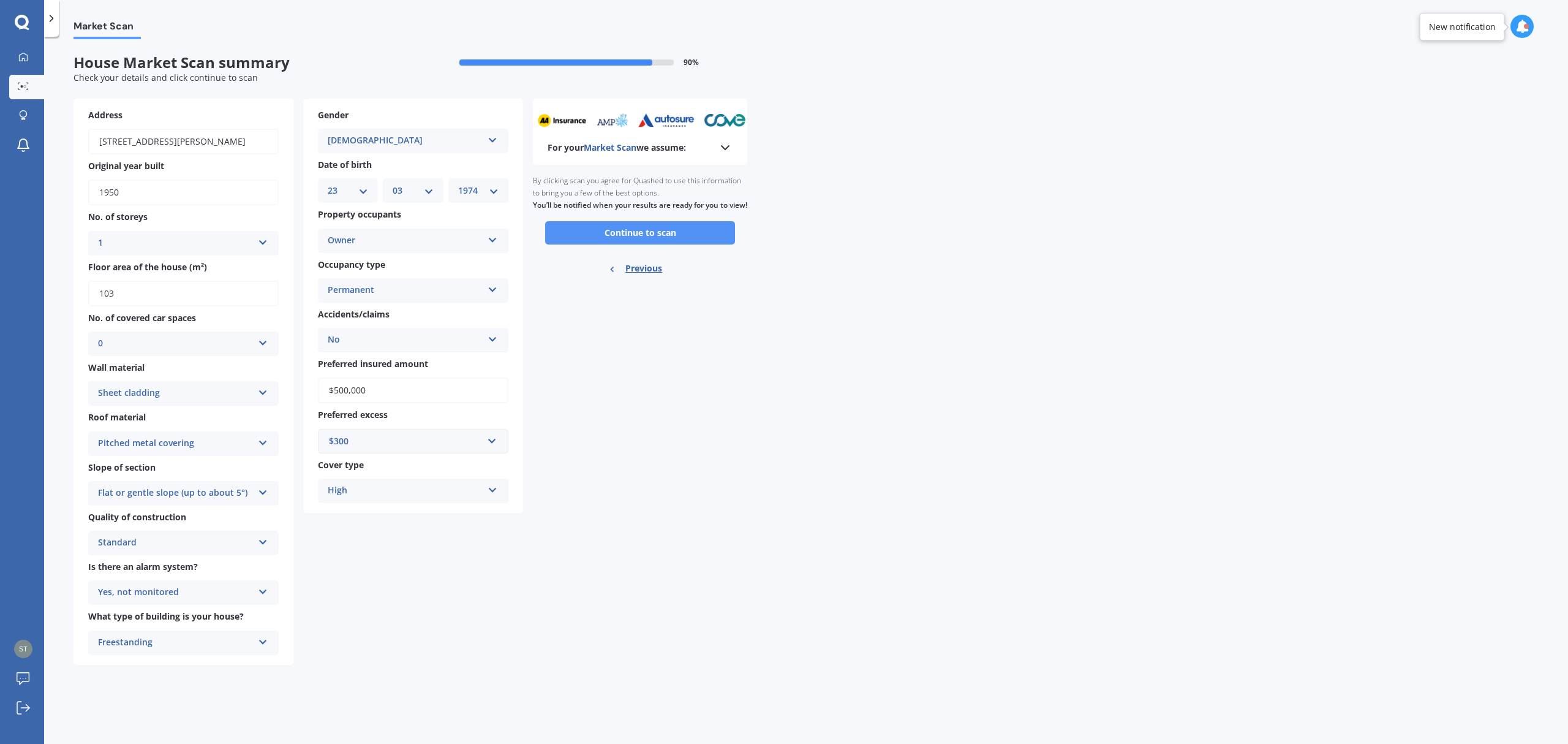
click at [632, 244] on button "Continue to scan" at bounding box center [640, 233] width 190 height 24
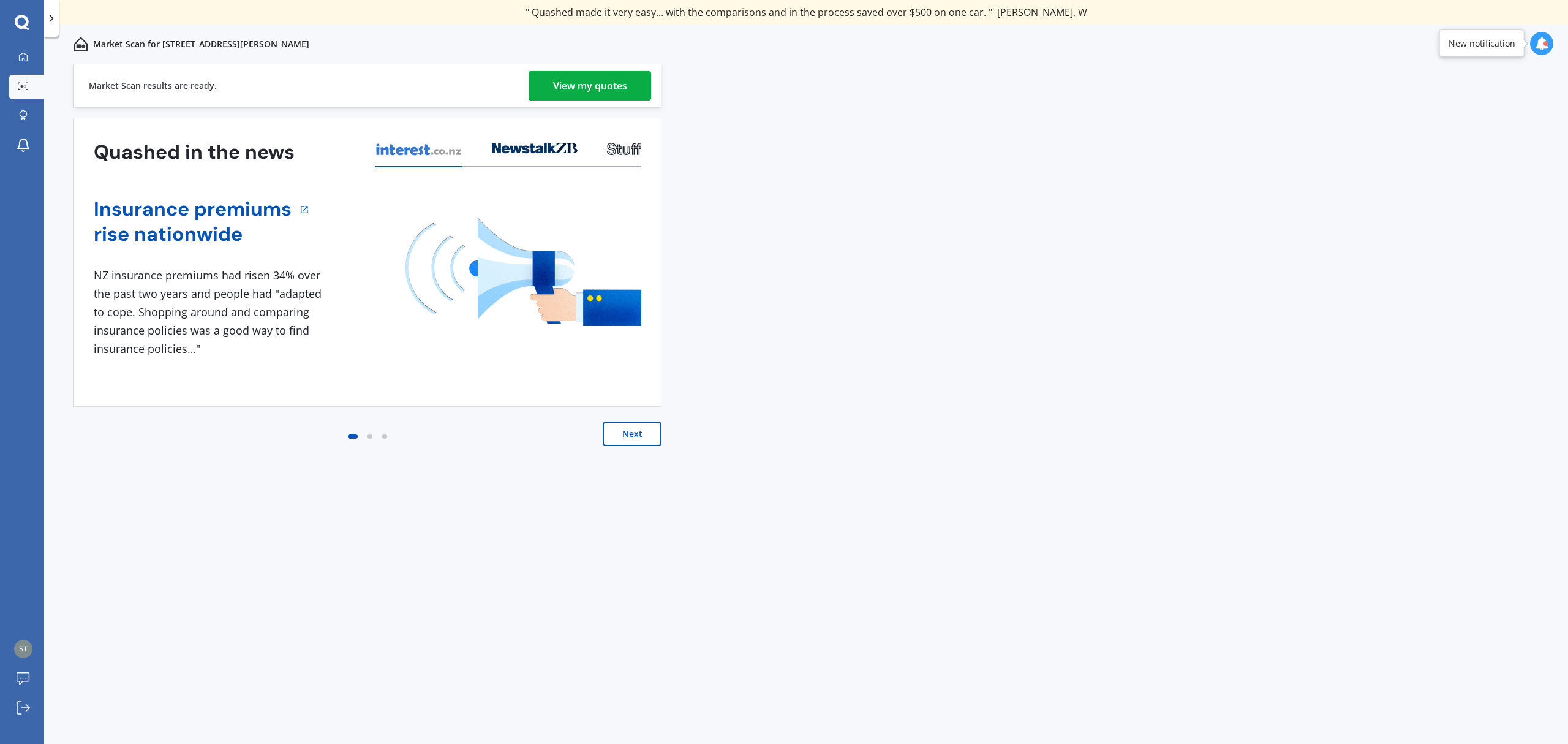
click at [575, 87] on div "View my quotes" at bounding box center [590, 86] width 74 height 29
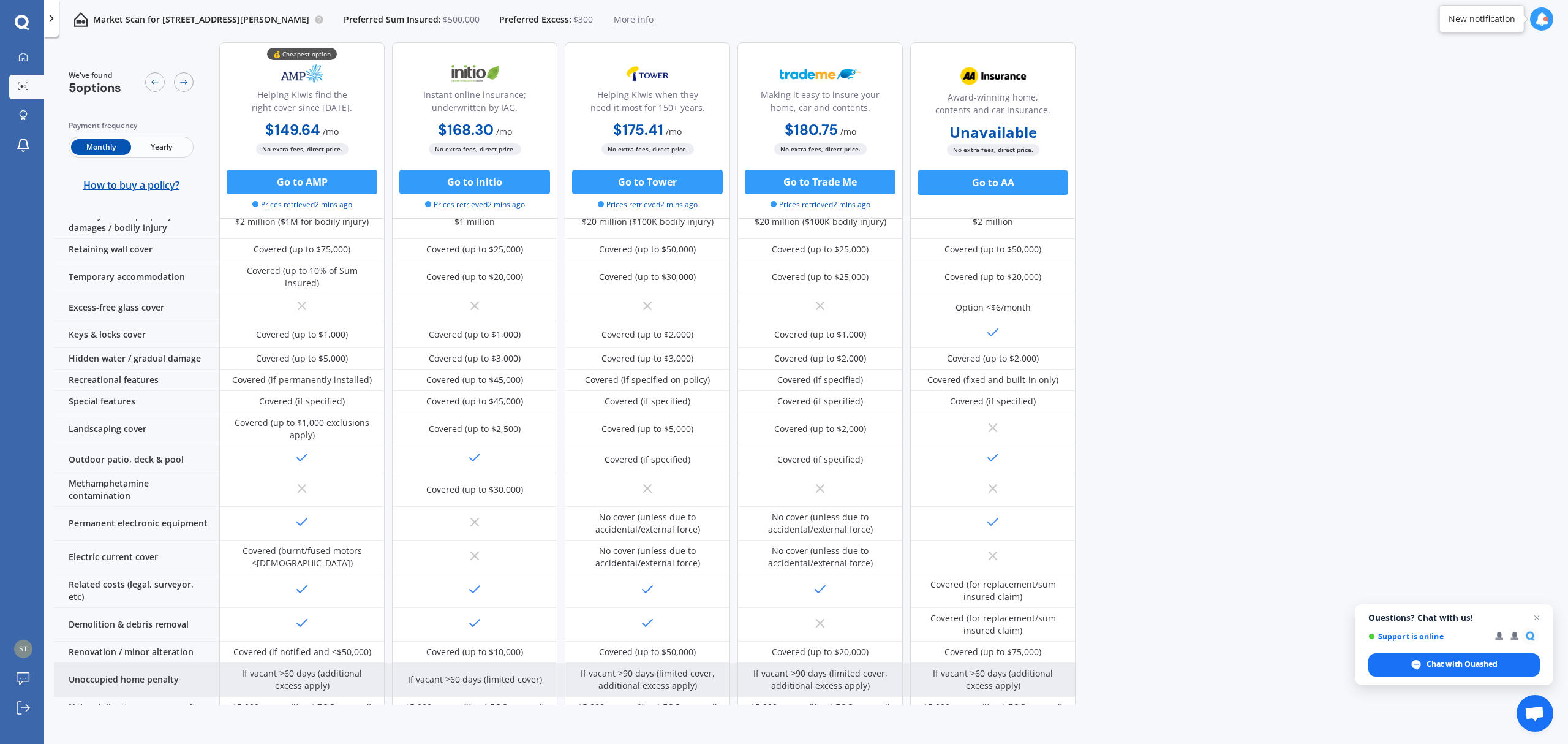
scroll to position [299, 0]
